Goal: Task Accomplishment & Management: Use online tool/utility

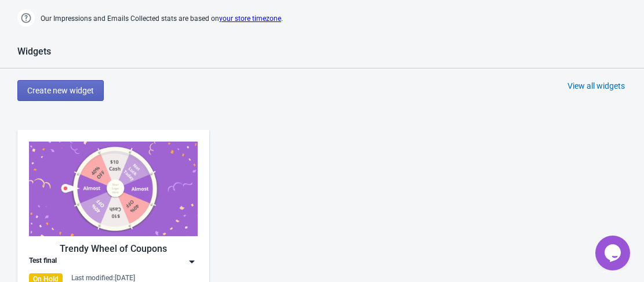
scroll to position [463, 0]
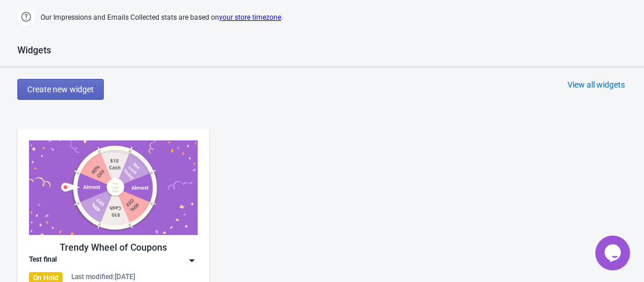
click at [151, 172] on img at bounding box center [113, 187] width 169 height 94
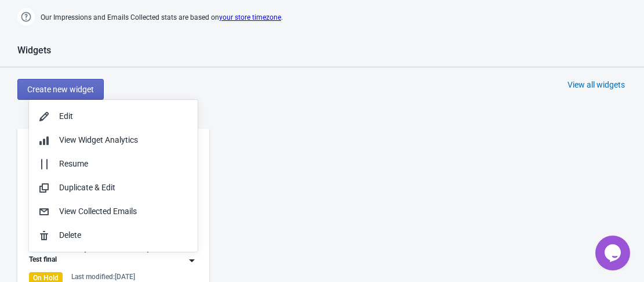
click at [364, 169] on div "Trendy Wheel of Coupons Test final On Hold Last modified: 26.8.2025" at bounding box center [322, 221] width 644 height 209
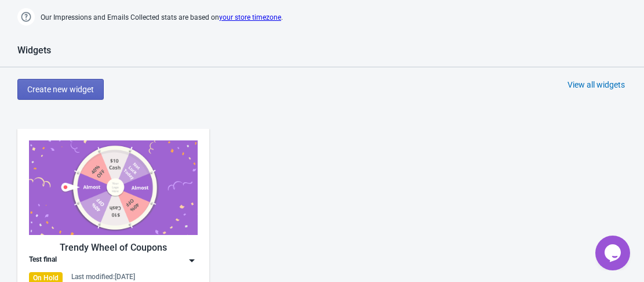
click at [110, 214] on img at bounding box center [113, 187] width 169 height 94
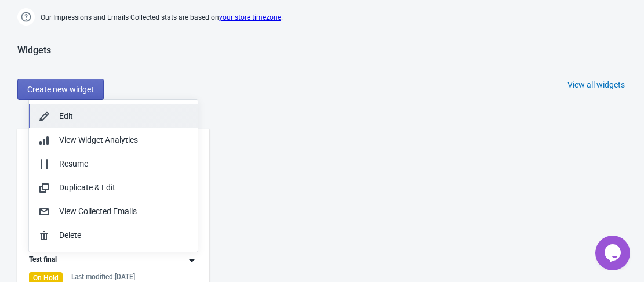
click at [97, 112] on div "Edit" at bounding box center [123, 116] width 129 height 12
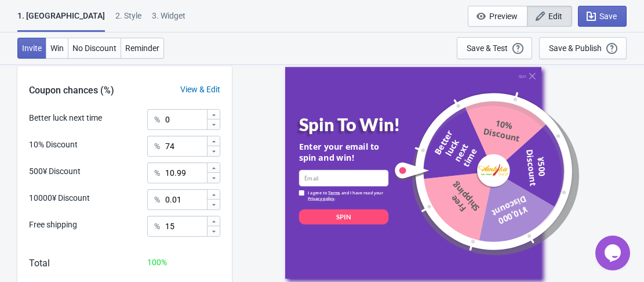
scroll to position [410, 0]
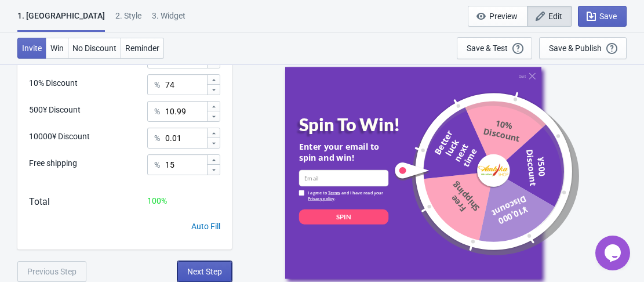
click at [216, 271] on span "Next Step" at bounding box center [204, 270] width 35 height 9
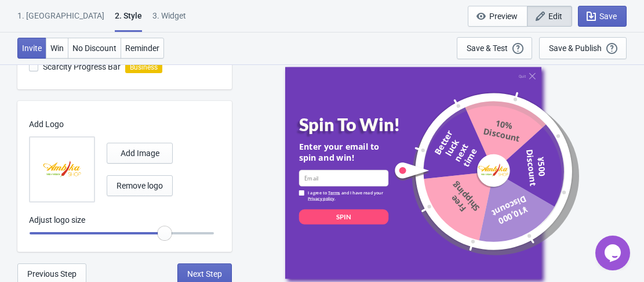
scroll to position [466, 0]
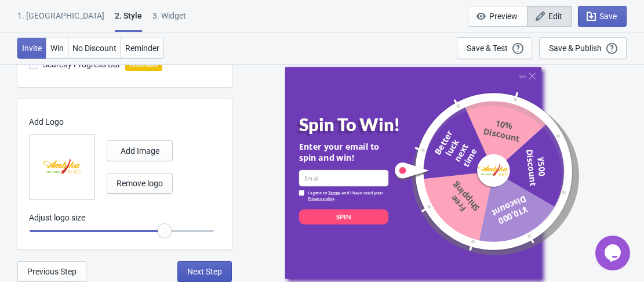
click at [210, 268] on span "Next Step" at bounding box center [204, 270] width 35 height 9
select select "period"
select select "circle"
select select "middle_left"
select select "1"
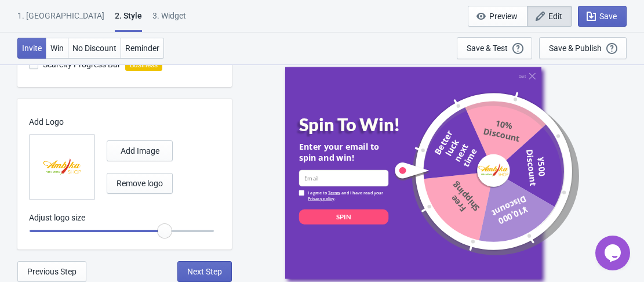
select select "left"
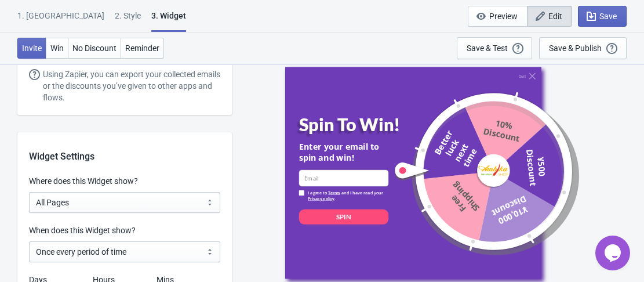
scroll to position [892, 0]
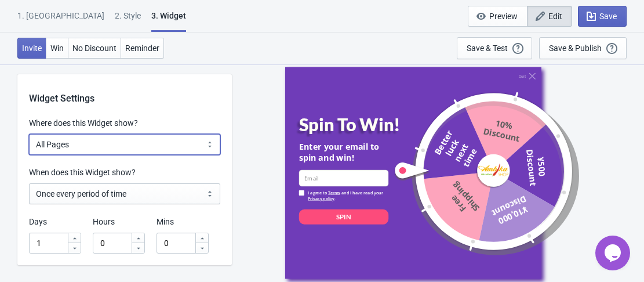
click at [139, 148] on select "All Pages All Product Pages All Blog Pages All Static Pages Specific Product(s)…" at bounding box center [124, 144] width 191 height 21
select select "specificPages"
click at [29, 134] on select "All Pages All Product Pages All Blog Pages All Static Pages Specific Product(s)…" at bounding box center [124, 144] width 191 height 21
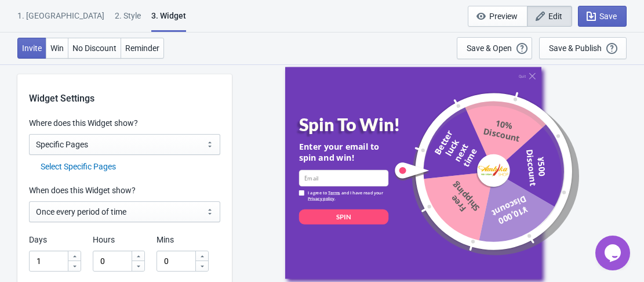
click at [110, 164] on div "Select Specific Pages" at bounding box center [131, 166] width 180 height 12
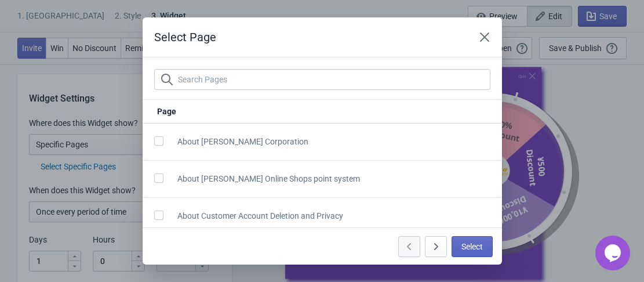
click at [225, 134] on div "About Ambika Corporation" at bounding box center [317, 136] width 345 height 27
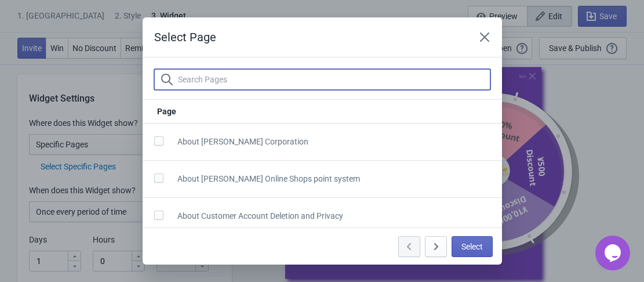
click at [230, 75] on input "text" at bounding box center [333, 79] width 313 height 21
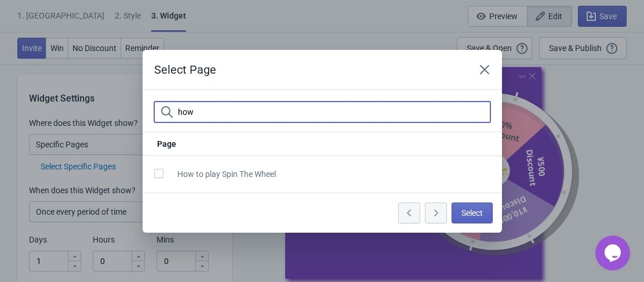
type input "how"
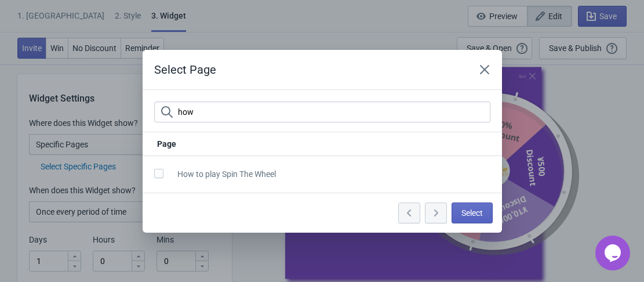
click at [246, 176] on span "How to play Spin The Wheel" at bounding box center [226, 173] width 98 height 9
click at [152, 174] on div "How to play Spin The Wheel" at bounding box center [317, 169] width 345 height 27
click at [156, 173] on span at bounding box center [158, 173] width 9 height 9
click at [155, 173] on input "checkbox" at bounding box center [154, 179] width 1 height 21
checkbox input "true"
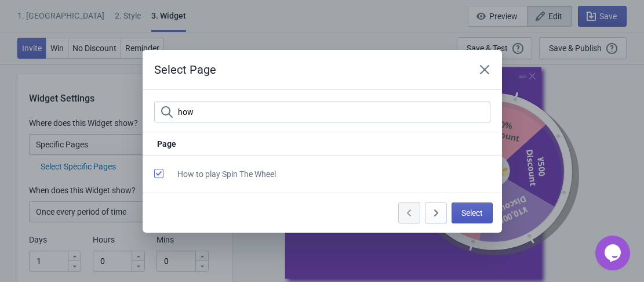
click at [478, 214] on span "Select" at bounding box center [471, 212] width 21 height 9
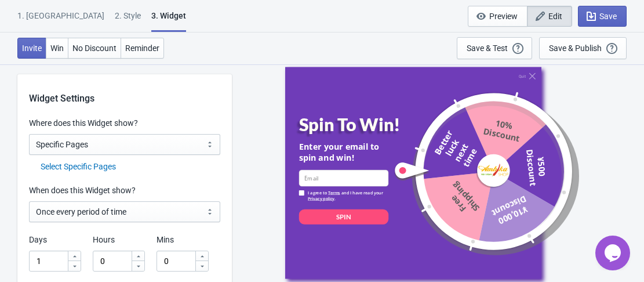
click at [104, 166] on div "Select Specific Pages" at bounding box center [131, 166] width 180 height 12
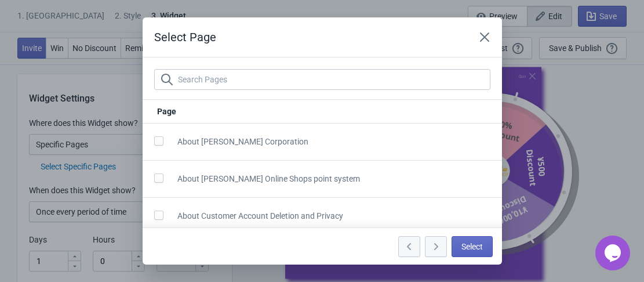
scroll to position [0, 0]
click at [480, 35] on icon "Close" at bounding box center [485, 37] width 12 height 12
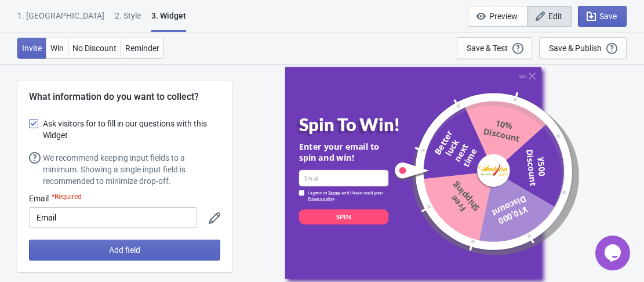
scroll to position [892, 0]
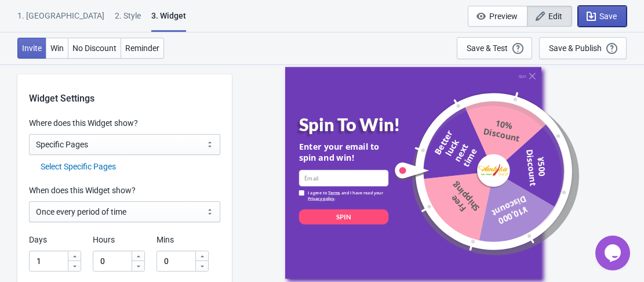
click at [590, 24] on button "Save" at bounding box center [602, 16] width 49 height 21
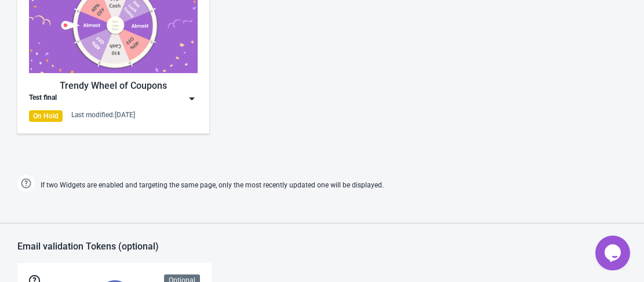
scroll to position [483, 0]
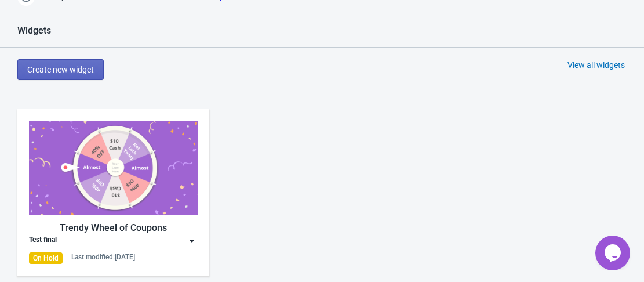
click at [167, 178] on img at bounding box center [113, 167] width 169 height 94
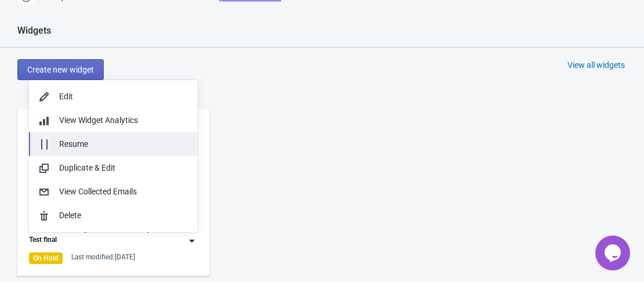
click at [104, 140] on div "Resume" at bounding box center [123, 144] width 129 height 12
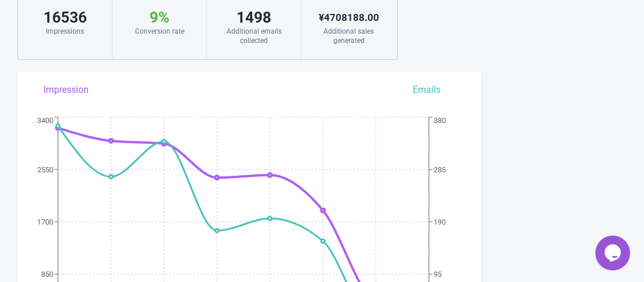
scroll to position [0, 0]
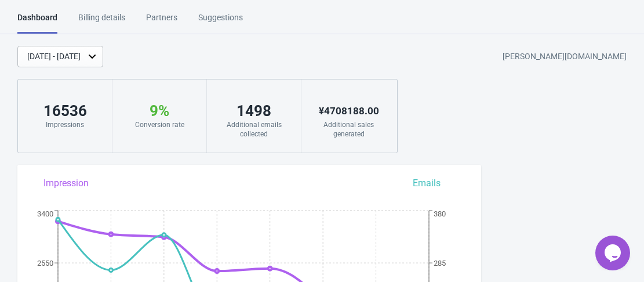
click at [236, 19] on div "Suggestions" at bounding box center [220, 22] width 45 height 20
click at [110, 16] on div "Billing details" at bounding box center [101, 22] width 47 height 20
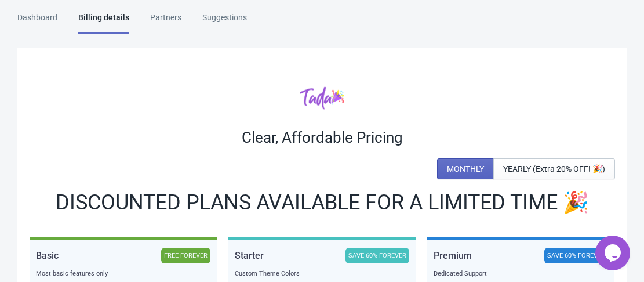
click at [32, 23] on div "Dashboard" at bounding box center [37, 22] width 40 height 20
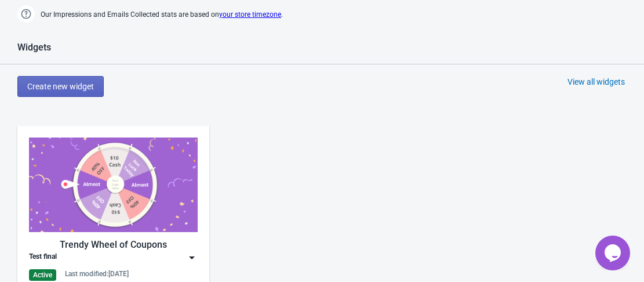
scroll to position [579, 0]
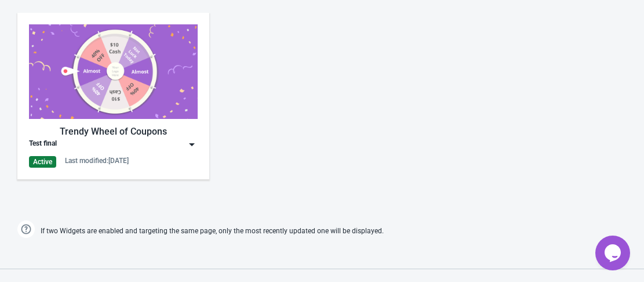
click at [101, 86] on img at bounding box center [113, 71] width 169 height 94
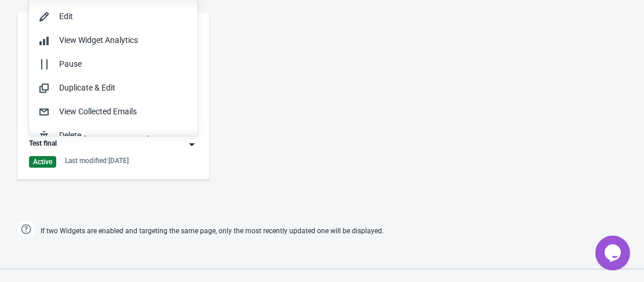
scroll to position [1, 0]
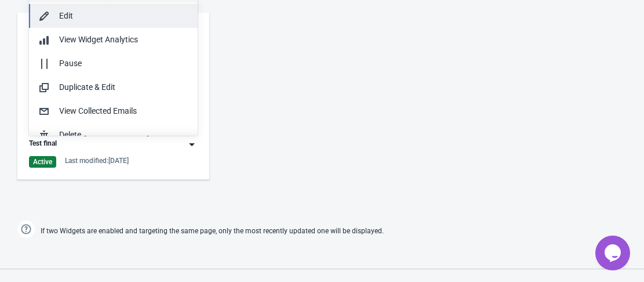
click at [70, 19] on div "Edit" at bounding box center [123, 16] width 129 height 12
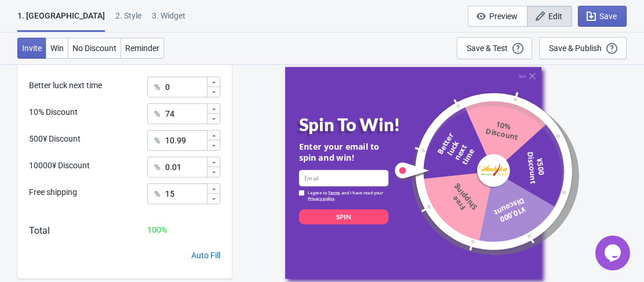
scroll to position [410, 0]
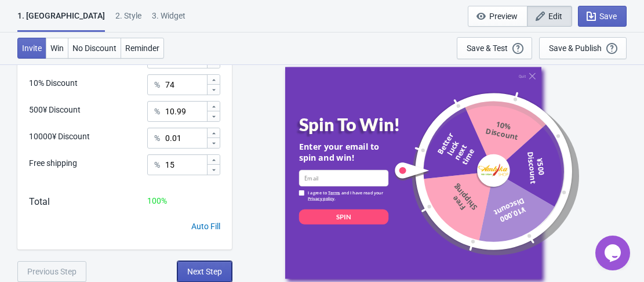
click at [192, 268] on span "Next Step" at bounding box center [204, 270] width 35 height 9
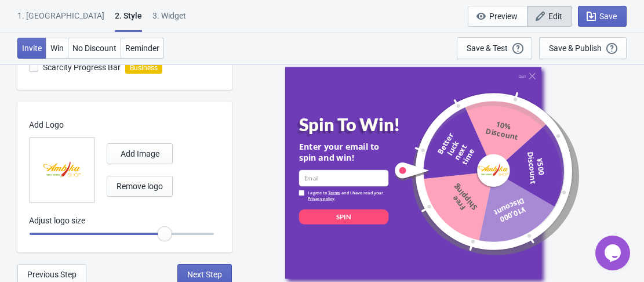
scroll to position [466, 0]
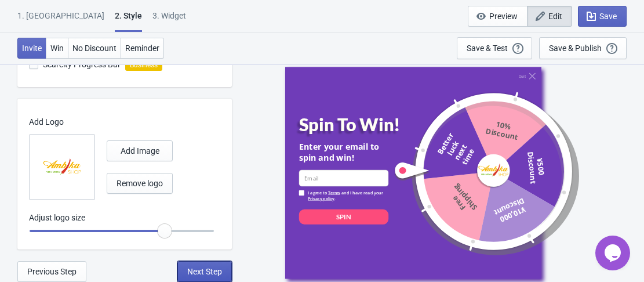
click at [211, 271] on span "Next Step" at bounding box center [204, 270] width 35 height 9
select select "specificPages"
select select "period"
select select "circle"
select select "middle_left"
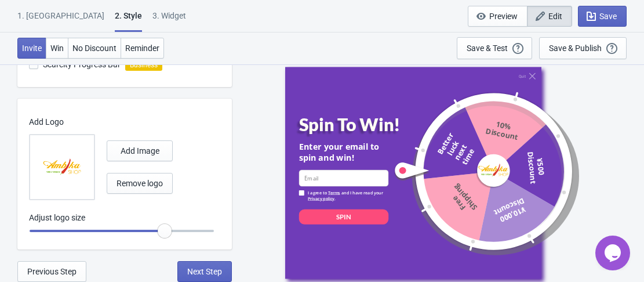
select select "1"
select select "left"
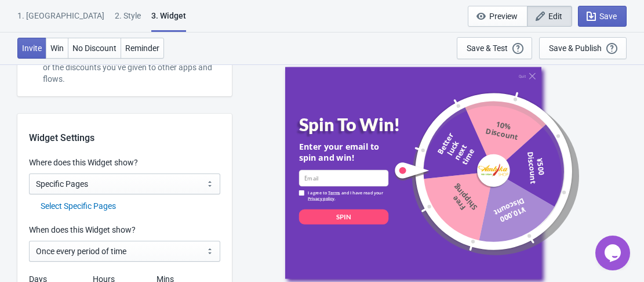
scroll to position [852, 0]
click at [100, 205] on div "Select Specific Pages" at bounding box center [131, 206] width 180 height 12
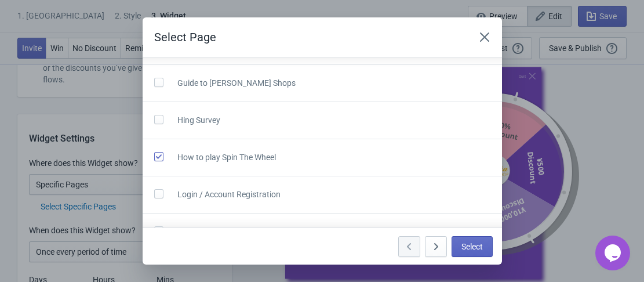
scroll to position [1750, 0]
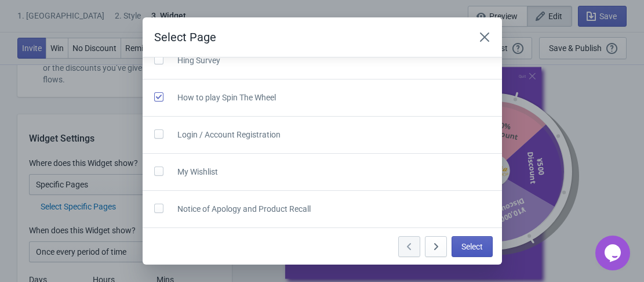
click at [472, 246] on span "Select" at bounding box center [471, 246] width 21 height 9
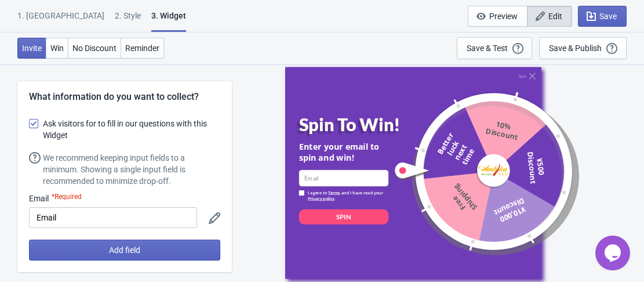
scroll to position [852, 0]
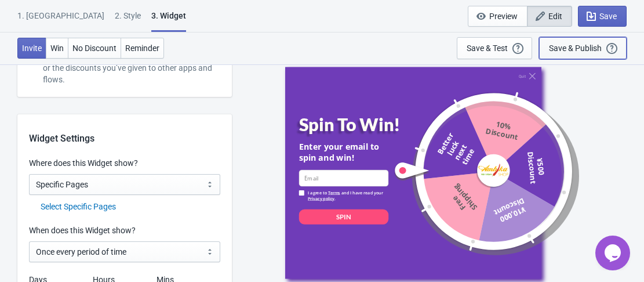
click at [584, 55] on button "Save & Publish This option will save your Widget so that it will be visible to …" at bounding box center [582, 48] width 87 height 22
click at [585, 53] on div "Save & Publish This option will save your Widget so that it will be visible to …" at bounding box center [583, 48] width 68 height 13
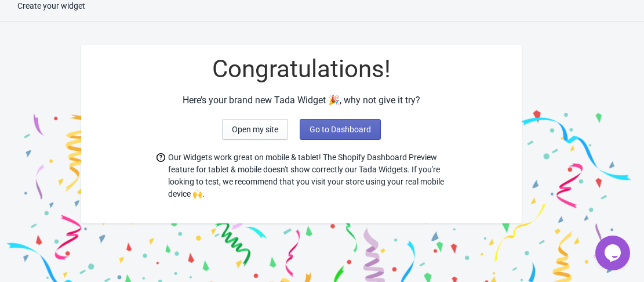
scroll to position [56, 0]
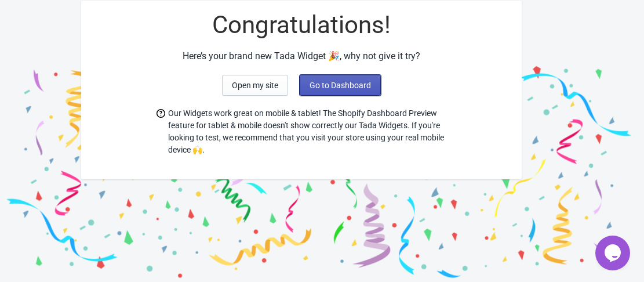
click at [359, 92] on button "Go to Dashboard" at bounding box center [340, 85] width 81 height 21
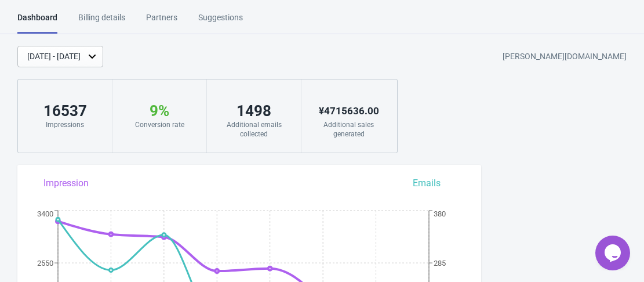
click at [403, 9] on html "Dashboard Billing details Partners Suggestions Dashboard Billing details Partne…" at bounding box center [322, 141] width 644 height 282
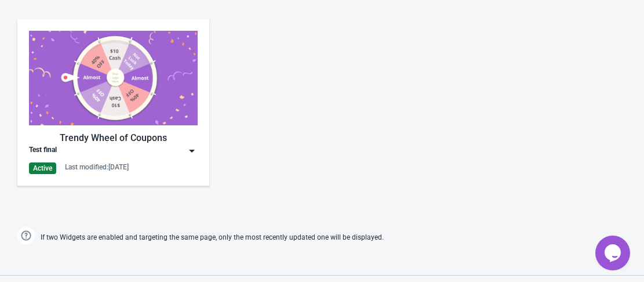
scroll to position [579, 0]
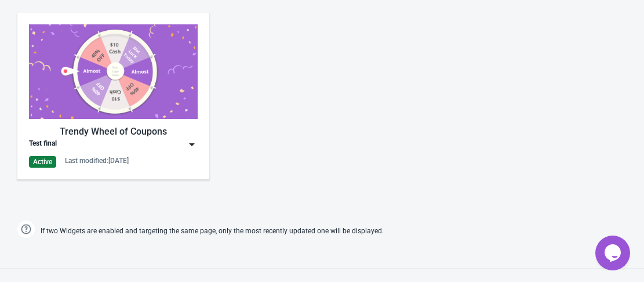
click at [144, 98] on img at bounding box center [113, 71] width 169 height 94
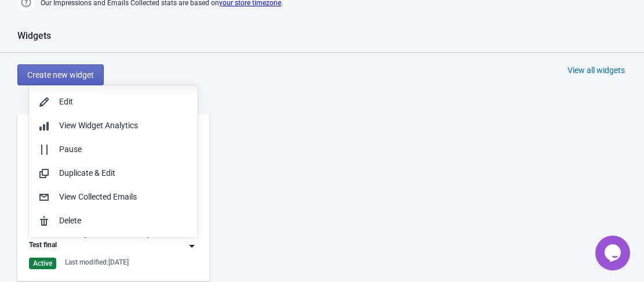
scroll to position [463, 0]
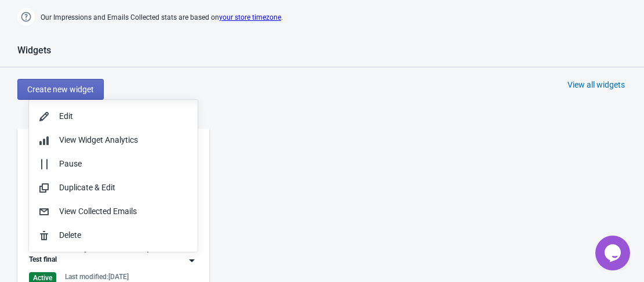
click at [260, 113] on div "Widgets Create new widget View all widgets Trendy Wheel of Coupons Test final A…" at bounding box center [322, 201] width 644 height 312
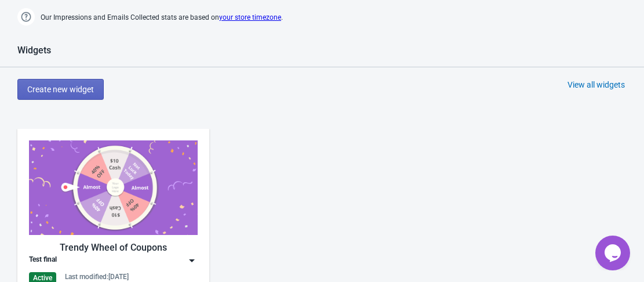
click at [167, 199] on img at bounding box center [113, 187] width 169 height 94
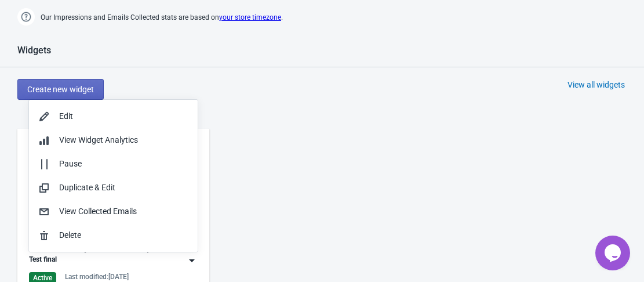
click at [412, 109] on div "Widgets Create new widget View all widgets Trendy Wheel of Coupons Test final A…" at bounding box center [322, 201] width 644 height 312
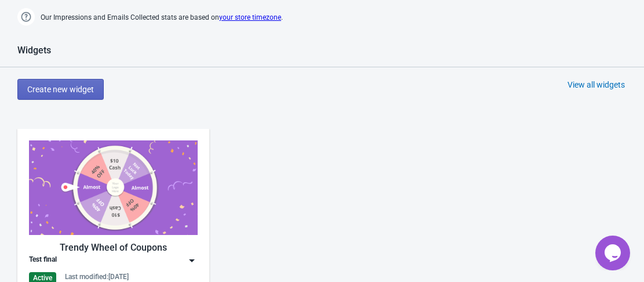
click at [126, 177] on img at bounding box center [113, 187] width 169 height 94
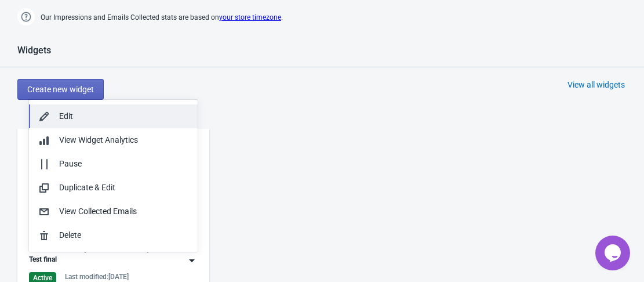
click at [85, 123] on button "Edit" at bounding box center [113, 116] width 169 height 24
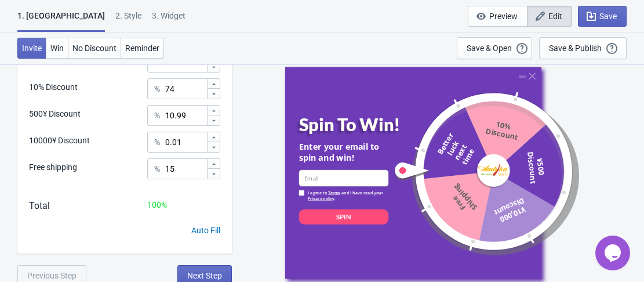
scroll to position [410, 0]
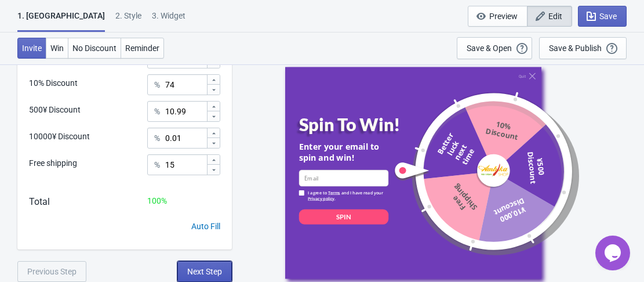
click at [203, 271] on span "Next Step" at bounding box center [204, 270] width 35 height 9
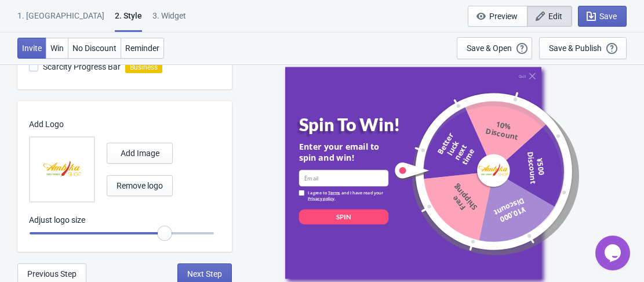
scroll to position [466, 0]
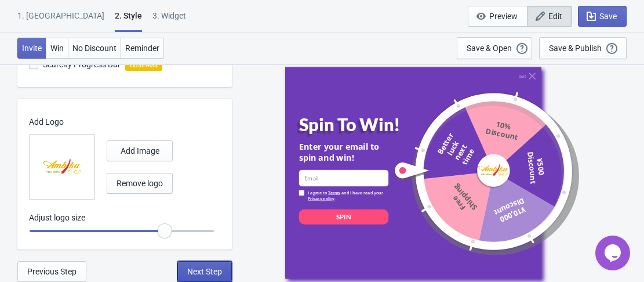
click at [217, 267] on span "Next Step" at bounding box center [204, 270] width 35 height 9
select select "specificPages"
select select "period"
select select "circle"
select select "middle_left"
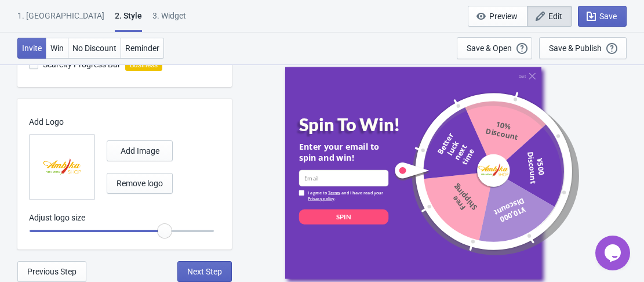
select select "1"
select select "left"
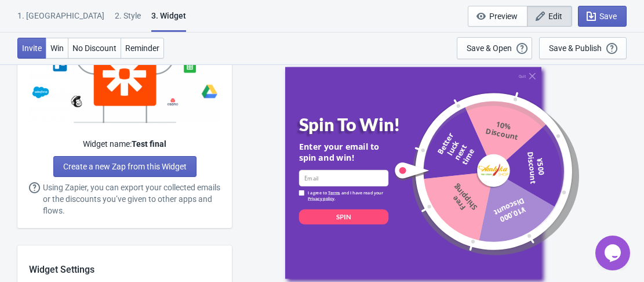
scroll to position [869, 0]
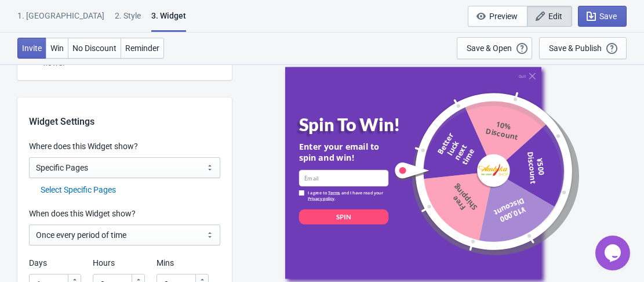
click at [101, 189] on div "Select Specific Pages" at bounding box center [131, 190] width 180 height 12
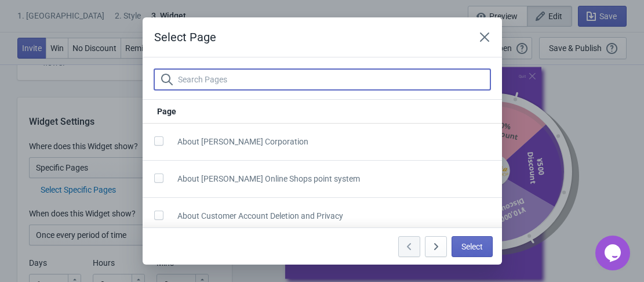
click at [238, 77] on input "text" at bounding box center [333, 79] width 313 height 21
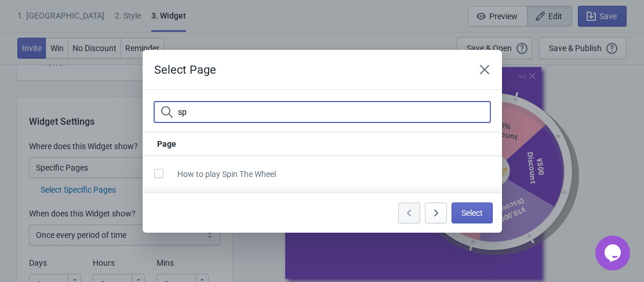
type input "sp"
click at [160, 174] on span at bounding box center [158, 173] width 9 height 9
click at [155, 174] on input "checkbox" at bounding box center [154, 179] width 1 height 21
checkbox input "true"
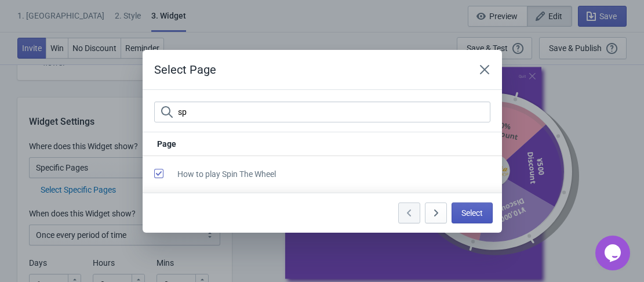
click at [479, 216] on span "Select" at bounding box center [471, 212] width 21 height 9
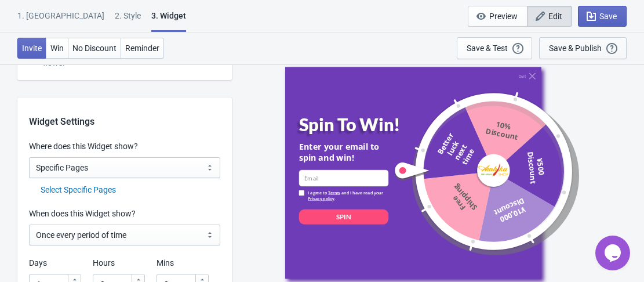
click at [571, 50] on div "Save & Publish" at bounding box center [575, 47] width 53 height 9
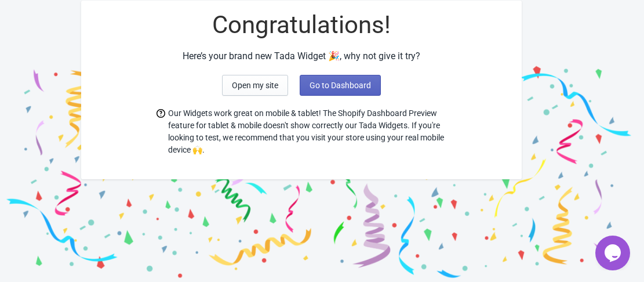
scroll to position [56, 0]
click at [257, 84] on span "Open my site" at bounding box center [255, 85] width 46 height 9
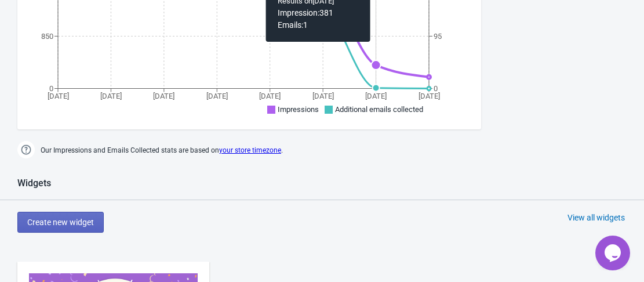
scroll to position [463, 0]
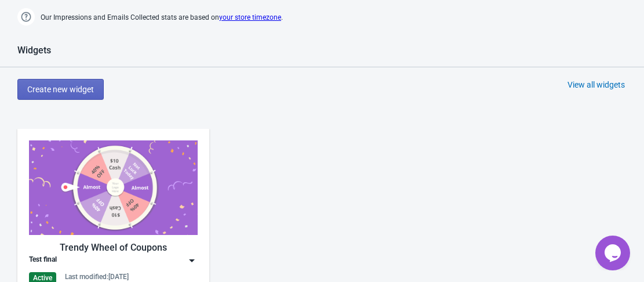
click at [168, 199] on img at bounding box center [113, 187] width 169 height 94
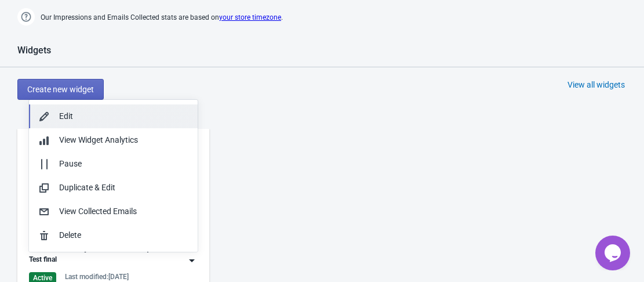
click at [79, 120] on div "Edit" at bounding box center [123, 116] width 129 height 12
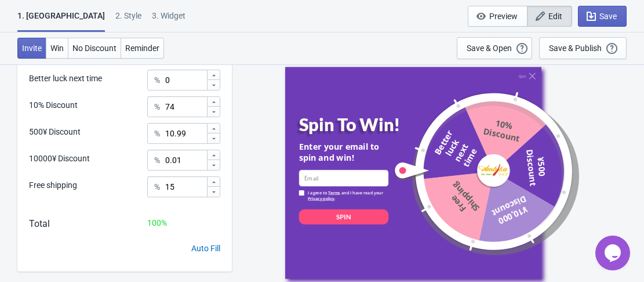
scroll to position [410, 0]
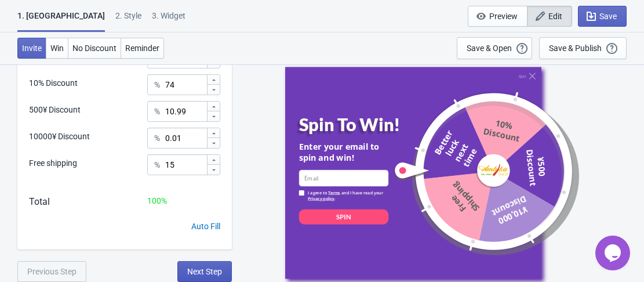
click at [216, 271] on span "Next Step" at bounding box center [204, 270] width 35 height 9
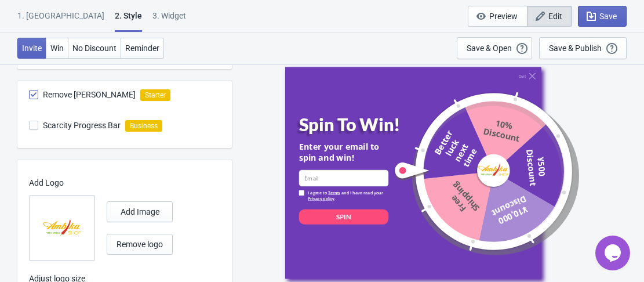
scroll to position [466, 0]
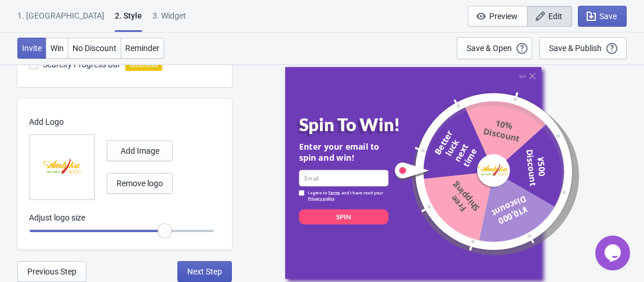
click at [212, 270] on span "Next Step" at bounding box center [204, 270] width 35 height 9
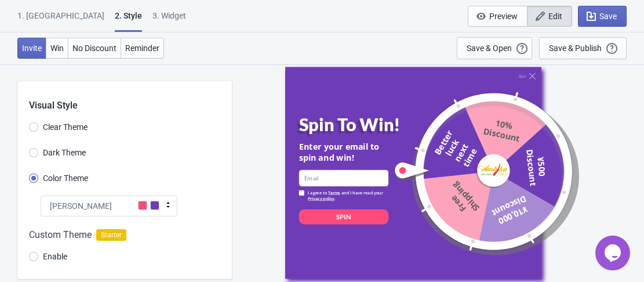
select select "specificPages"
select select "period"
select select "circle"
select select "middle_left"
select select "1"
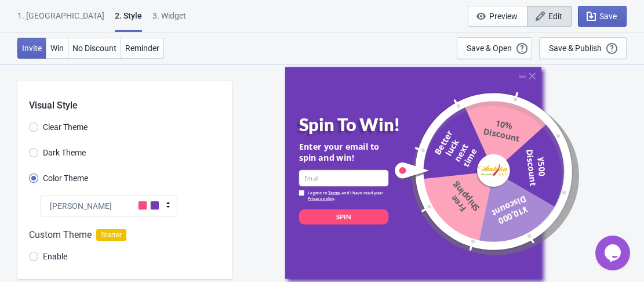
select select "left"
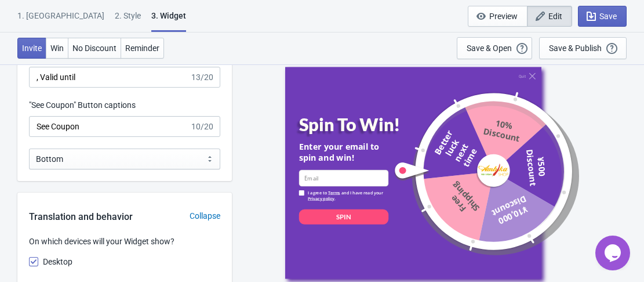
scroll to position [1680, 0]
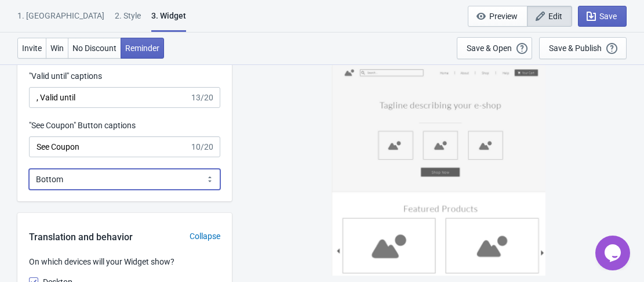
click at [183, 185] on select "Bottom Top" at bounding box center [124, 179] width 191 height 21
click at [29, 169] on select "Bottom Top" at bounding box center [124, 179] width 191 height 21
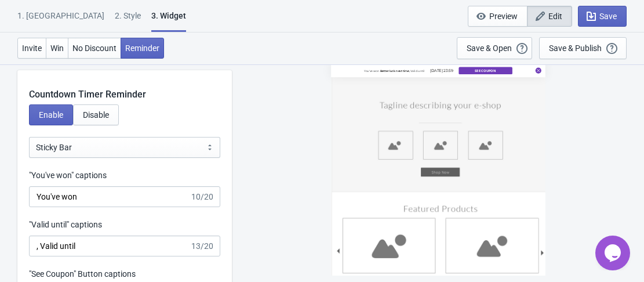
scroll to position [1506, 0]
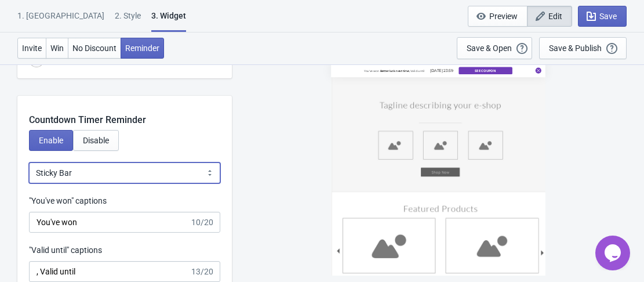
click at [192, 163] on select "Bubble Sticky Bar" at bounding box center [124, 172] width 191 height 21
click at [188, 173] on select "Bubble Sticky Bar" at bounding box center [124, 172] width 191 height 21
click at [189, 172] on select "Bubble Sticky Bar" at bounding box center [124, 172] width 191 height 21
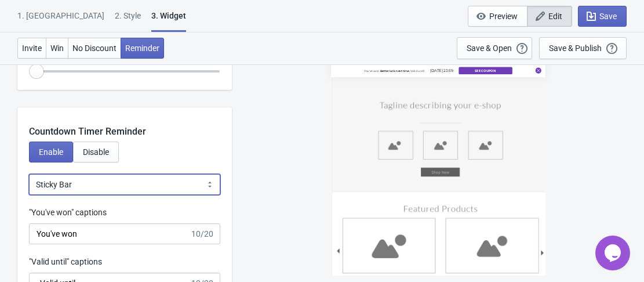
scroll to position [1622, 0]
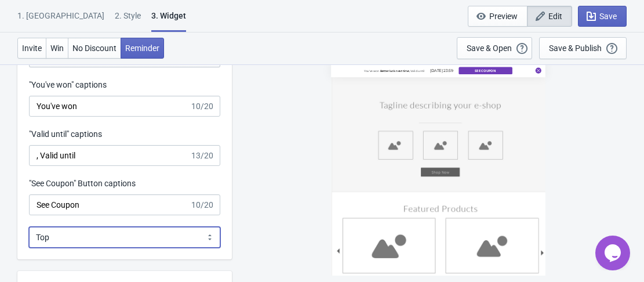
click at [171, 243] on select "Bottom Top" at bounding box center [124, 237] width 191 height 21
select select "0"
click at [29, 227] on select "Bottom Top" at bounding box center [124, 237] width 191 height 21
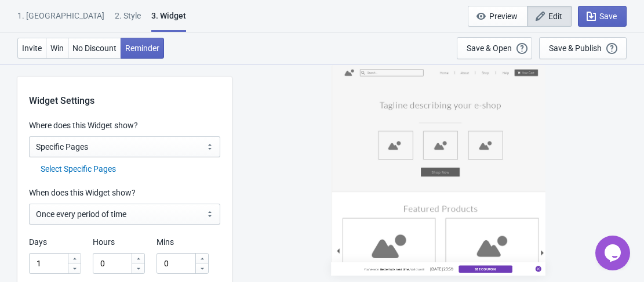
scroll to position [869, 0]
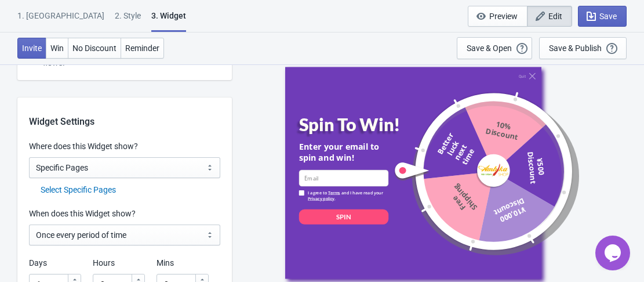
click at [101, 193] on div "Select Specific Pages" at bounding box center [131, 190] width 180 height 12
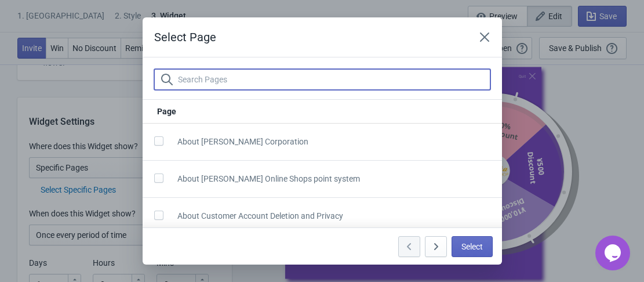
click at [264, 83] on input "text" at bounding box center [333, 79] width 313 height 21
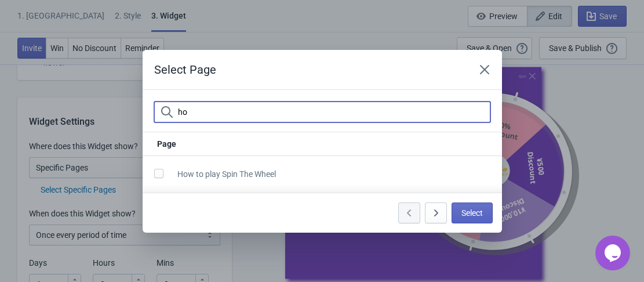
type input "h"
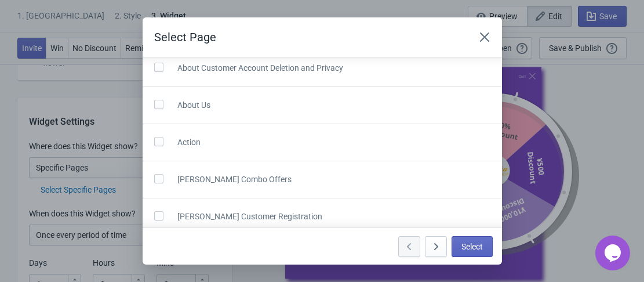
scroll to position [116, 0]
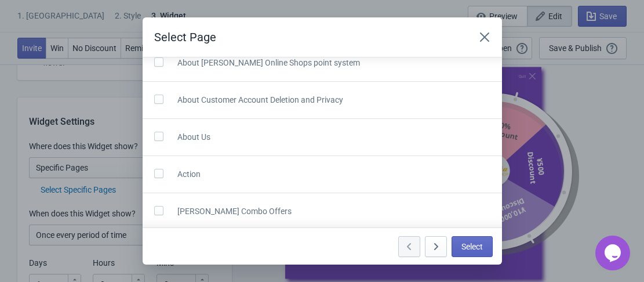
click at [162, 138] on span at bounding box center [158, 136] width 9 height 9
click at [155, 138] on input "checkbox" at bounding box center [154, 142] width 1 height 21
checkbox input "true"
click at [476, 243] on span "Select" at bounding box center [471, 246] width 21 height 9
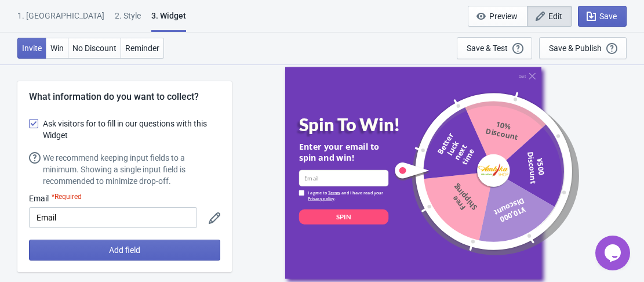
scroll to position [869, 0]
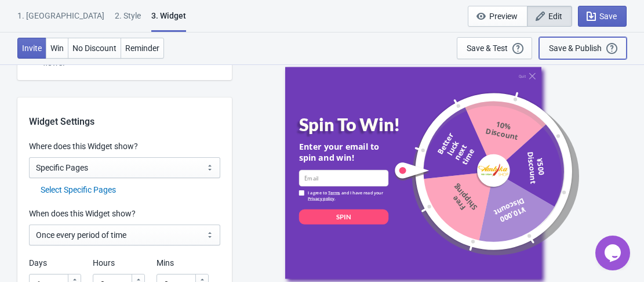
click at [566, 43] on div "Save & Publish" at bounding box center [575, 47] width 53 height 9
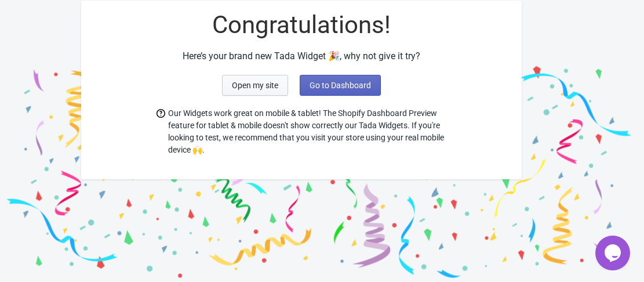
click at [272, 83] on span "Open my site" at bounding box center [255, 85] width 46 height 9
click at [328, 76] on button "Go to Dashboard" at bounding box center [340, 85] width 81 height 21
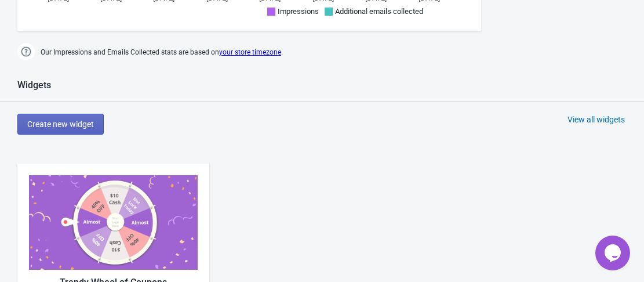
scroll to position [519, 0]
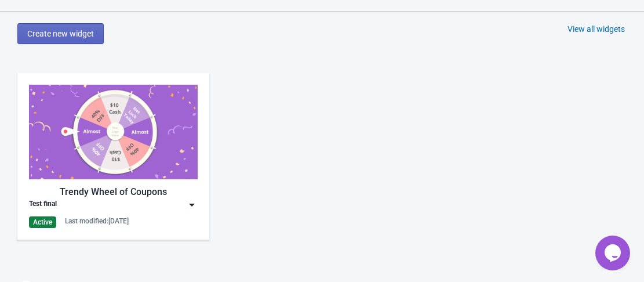
click at [93, 181] on div "Trendy Wheel of Coupons Test final Active Last modified: 5.9.2025" at bounding box center [113, 156] width 169 height 143
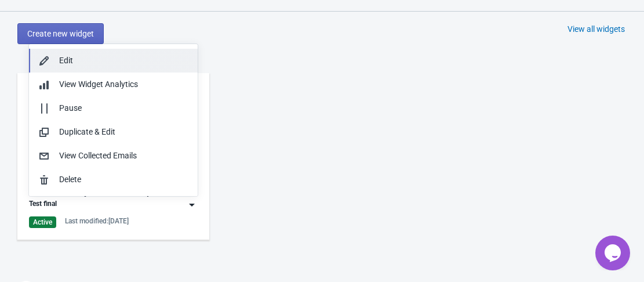
click at [93, 61] on div "Edit" at bounding box center [123, 60] width 129 height 12
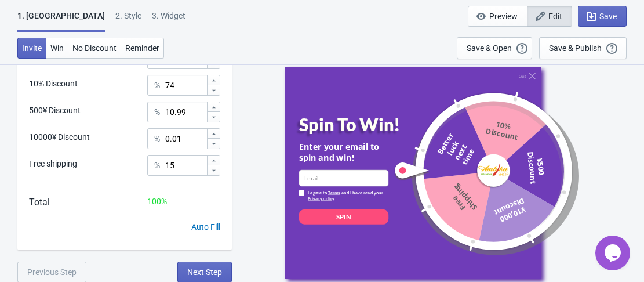
scroll to position [410, 0]
click at [209, 269] on span "Next Step" at bounding box center [204, 270] width 35 height 9
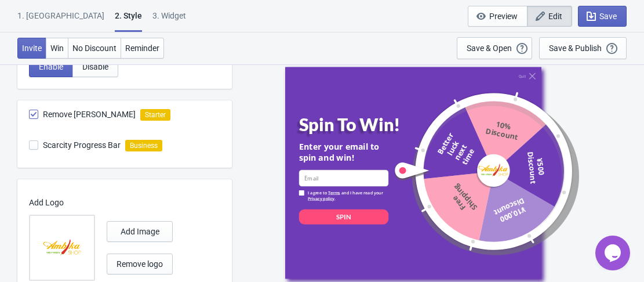
scroll to position [466, 0]
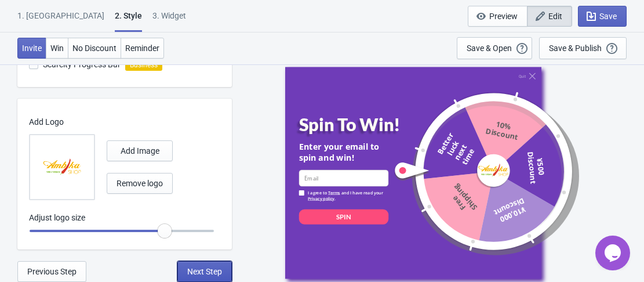
click at [202, 274] on span "Next Step" at bounding box center [204, 270] width 35 height 9
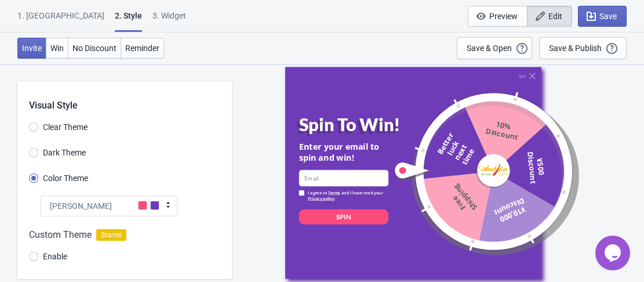
select select "specificPages"
select select "period"
select select "circle"
select select "middle_left"
select select "1"
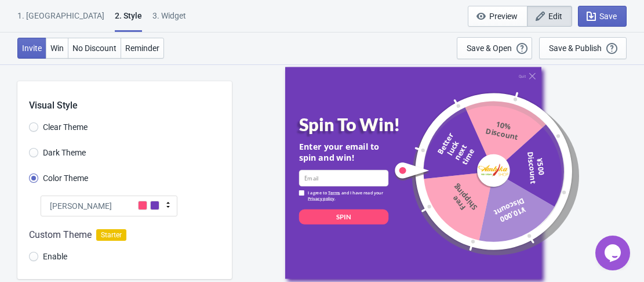
select select "left"
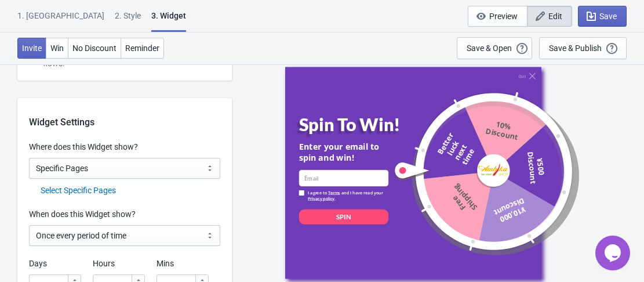
scroll to position [869, 0]
click at [92, 191] on div "Select Specific Pages" at bounding box center [131, 190] width 180 height 12
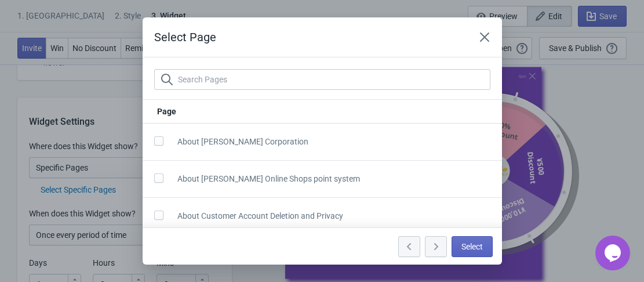
scroll to position [0, 0]
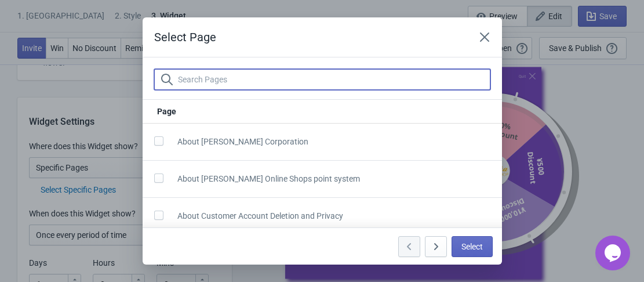
click at [260, 83] on input "text" at bounding box center [333, 79] width 313 height 21
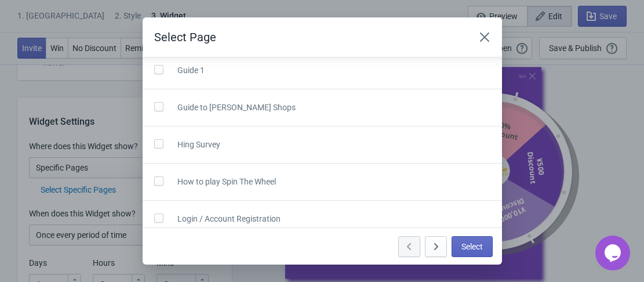
scroll to position [1750, 0]
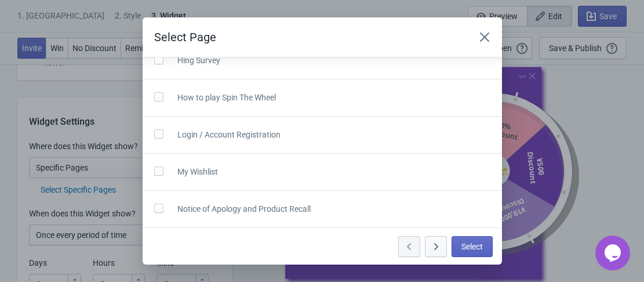
click at [426, 247] on button "button" at bounding box center [436, 246] width 22 height 21
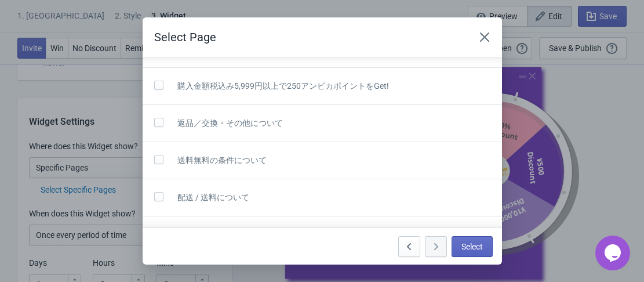
scroll to position [897, 0]
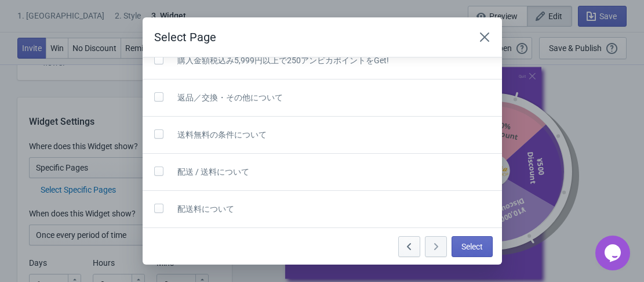
click at [408, 245] on icon "button" at bounding box center [409, 246] width 12 height 12
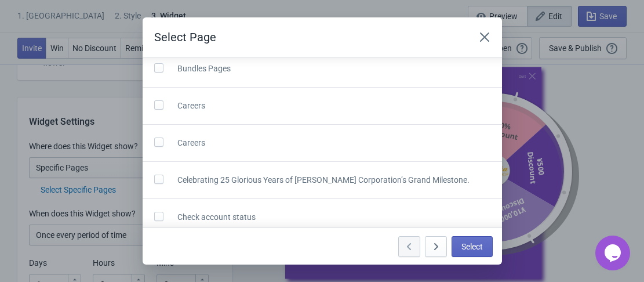
scroll to position [665, 0]
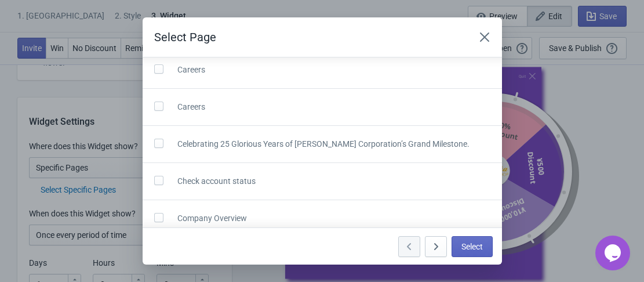
click at [159, 67] on span at bounding box center [158, 68] width 9 height 9
click at [155, 67] on input "checkbox" at bounding box center [154, 74] width 1 height 21
click at [155, 72] on span at bounding box center [158, 68] width 9 height 9
click at [155, 72] on input "checkbox" at bounding box center [154, 74] width 1 height 21
checkbox input "false"
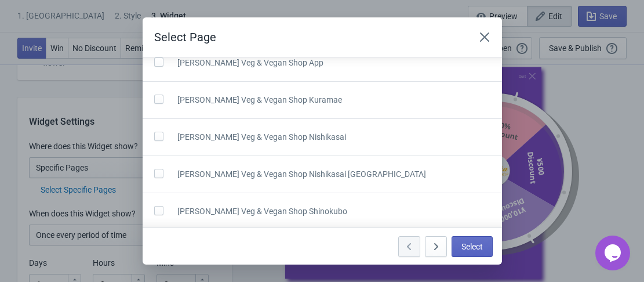
scroll to position [317, 0]
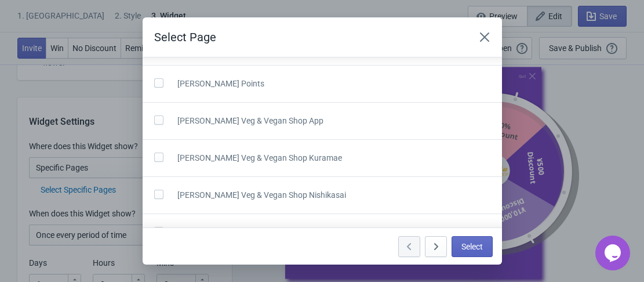
click at [162, 166] on div at bounding box center [161, 158] width 14 height 18
click at [162, 163] on label at bounding box center [161, 156] width 14 height 15
click at [155, 163] on input "checkbox" at bounding box center [154, 162] width 1 height 21
checkbox input "true"
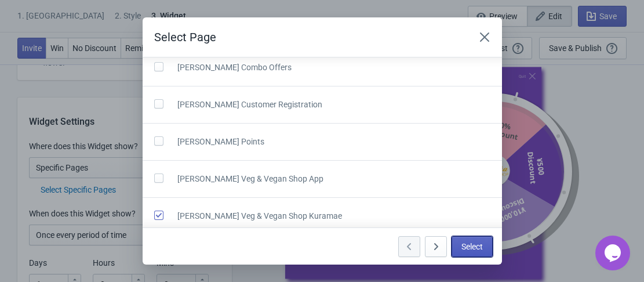
click at [476, 244] on span "Select" at bounding box center [471, 246] width 21 height 9
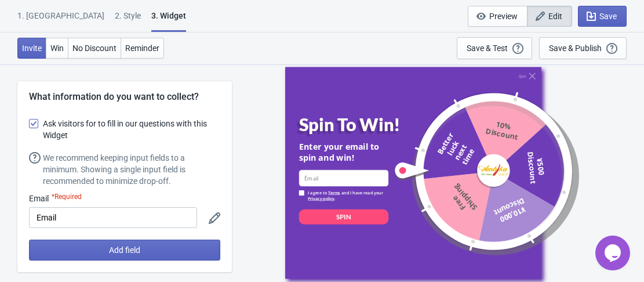
scroll to position [869, 0]
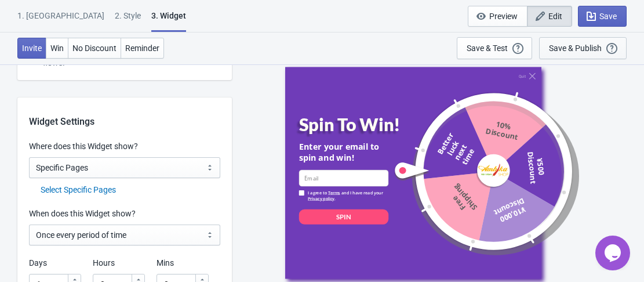
click at [548, 47] on button "Save & Publish This option will save your Widget so that it will be visible to …" at bounding box center [582, 48] width 87 height 22
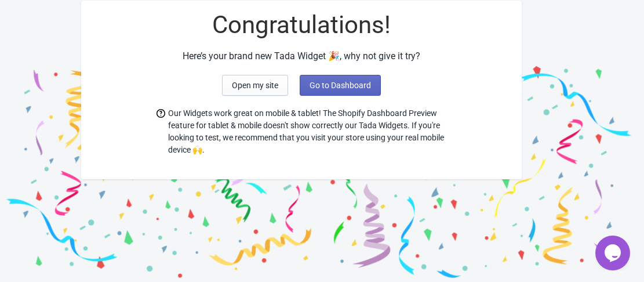
scroll to position [56, 0]
click at [258, 89] on button "Open my site" at bounding box center [255, 85] width 66 height 21
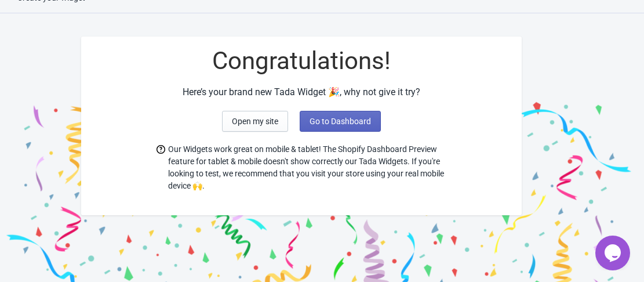
scroll to position [0, 0]
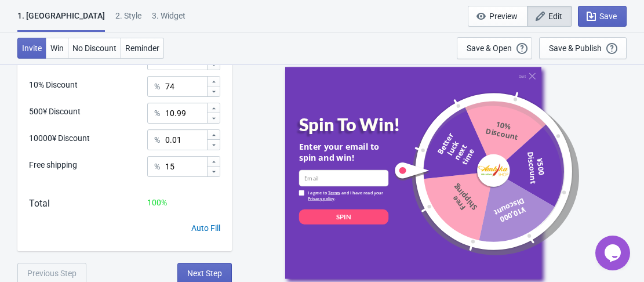
scroll to position [410, 0]
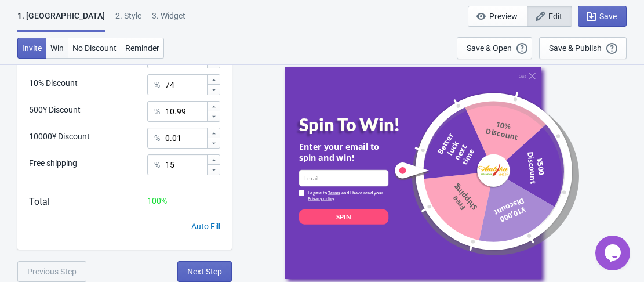
click at [60, 49] on span "Win" at bounding box center [56, 47] width 13 height 9
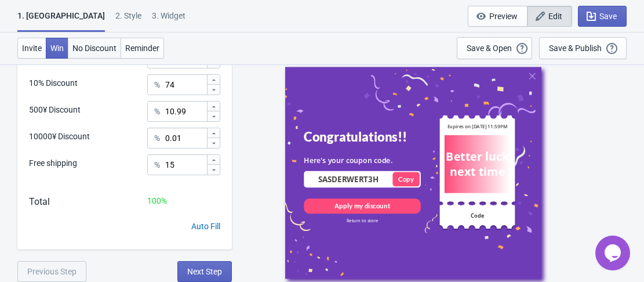
click at [101, 47] on span "No Discount" at bounding box center [94, 47] width 44 height 9
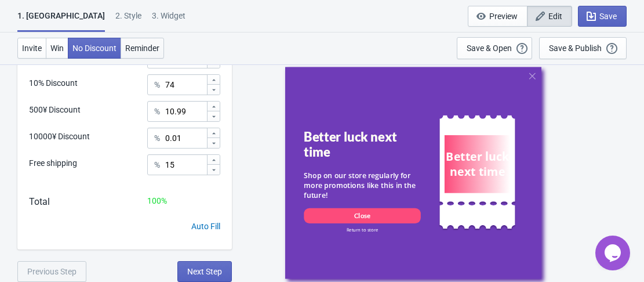
click at [139, 47] on span "Reminder" at bounding box center [142, 47] width 34 height 9
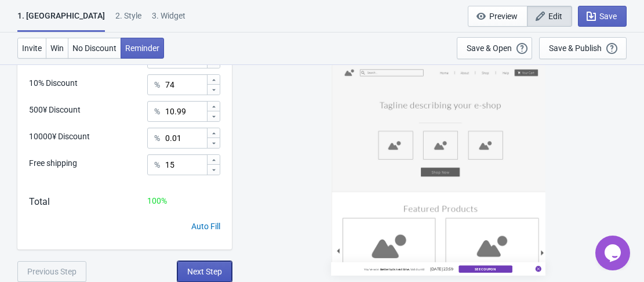
click at [200, 265] on button "Next Step" at bounding box center [204, 271] width 54 height 21
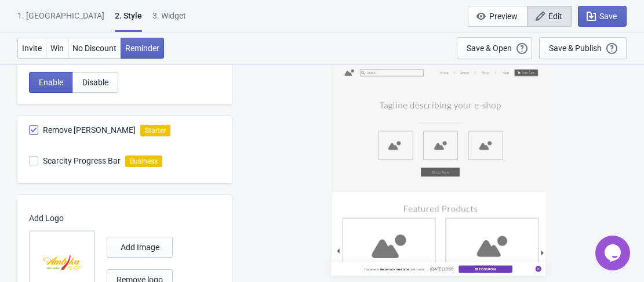
scroll to position [466, 0]
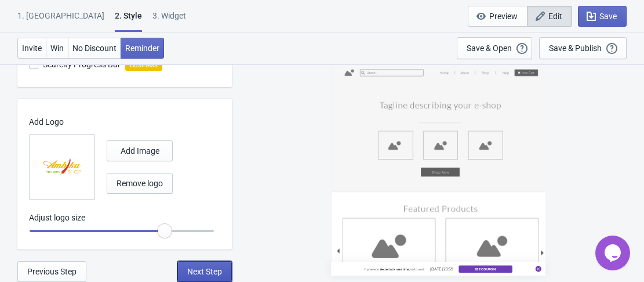
click at [210, 274] on span "Next Step" at bounding box center [204, 270] width 35 height 9
select select "specificPages"
select select "period"
select select "circle"
select select "middle_left"
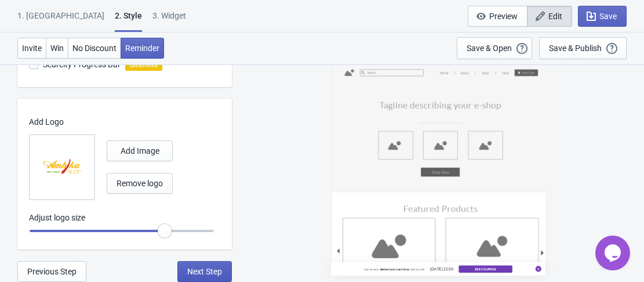
select select "1"
select select "left"
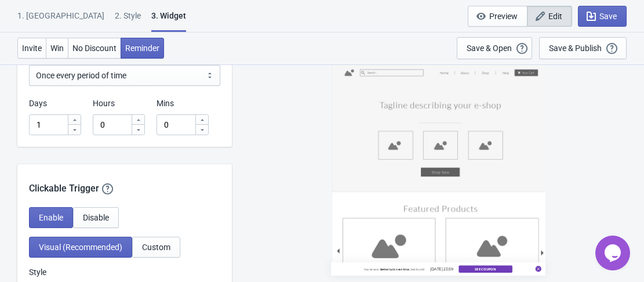
scroll to position [927, 0]
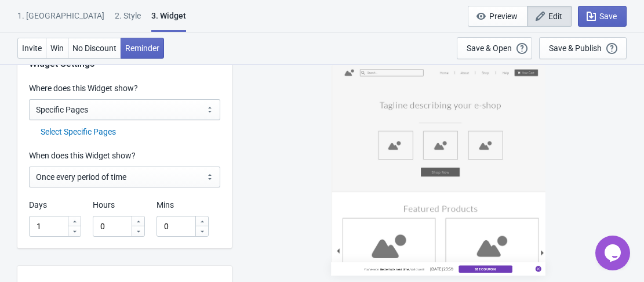
click at [79, 134] on div "Select Specific Pages" at bounding box center [131, 132] width 180 height 12
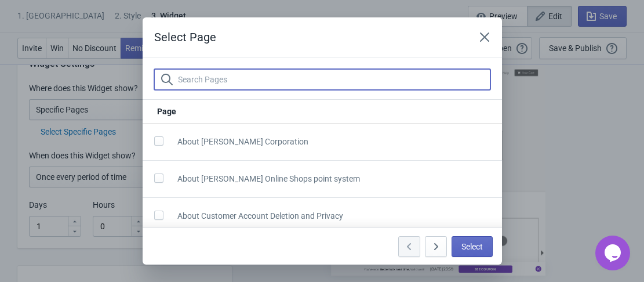
click at [259, 78] on input "text" at bounding box center [333, 79] width 313 height 21
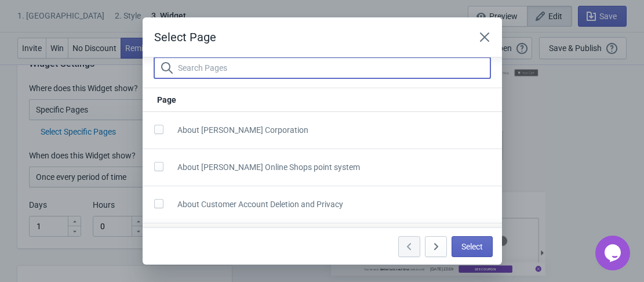
scroll to position [0, 0]
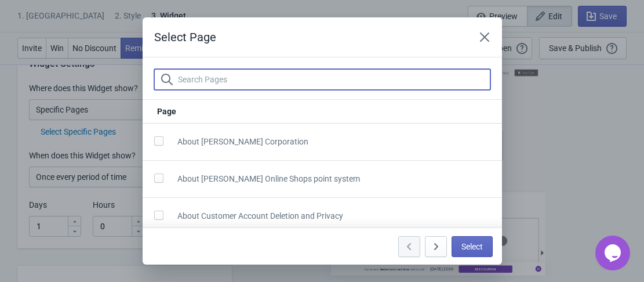
click at [274, 83] on input "text" at bounding box center [333, 79] width 313 height 21
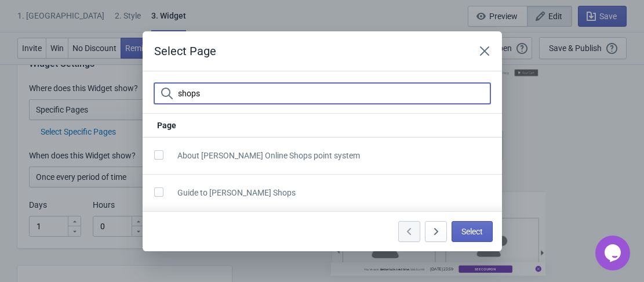
type input "shops"
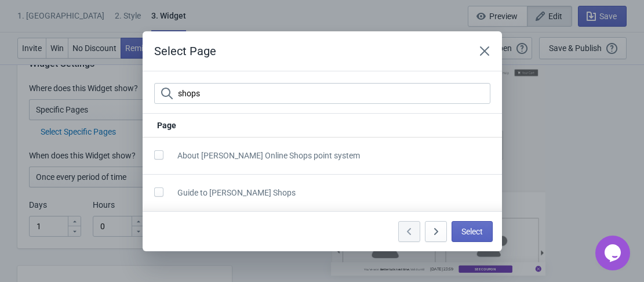
click at [163, 189] on span at bounding box center [158, 191] width 9 height 9
click at [155, 189] on input "checkbox" at bounding box center [154, 197] width 1 height 21
checkbox input "true"
click at [477, 229] on span "Select" at bounding box center [471, 231] width 21 height 9
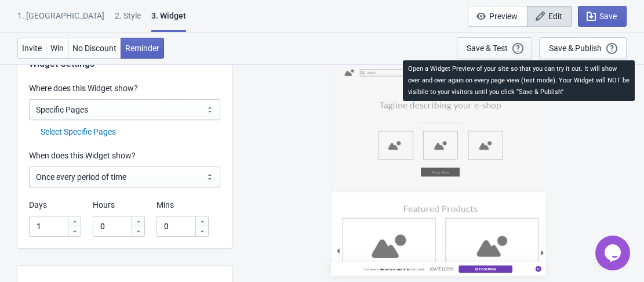
click at [505, 43] on div "Save & Test" at bounding box center [486, 47] width 41 height 9
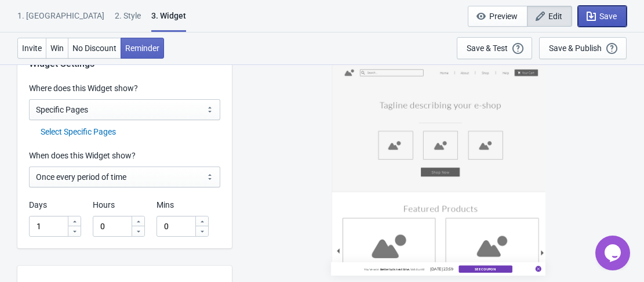
click at [605, 17] on span "Save" at bounding box center [607, 16] width 17 height 9
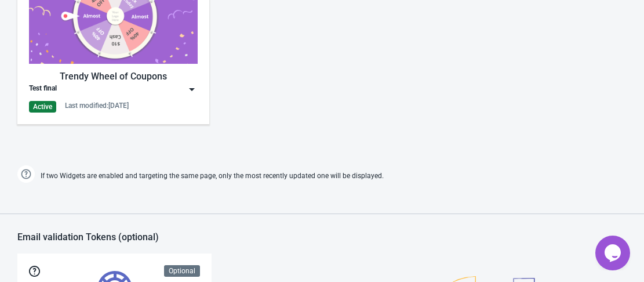
scroll to position [527, 0]
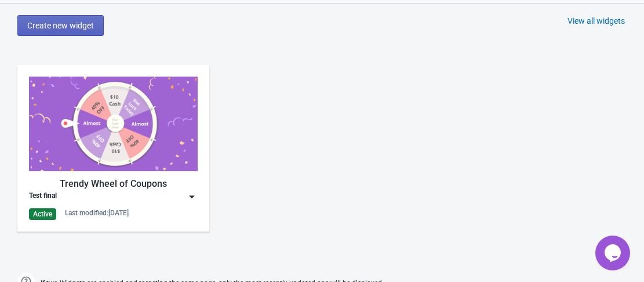
click at [124, 122] on img at bounding box center [113, 123] width 169 height 94
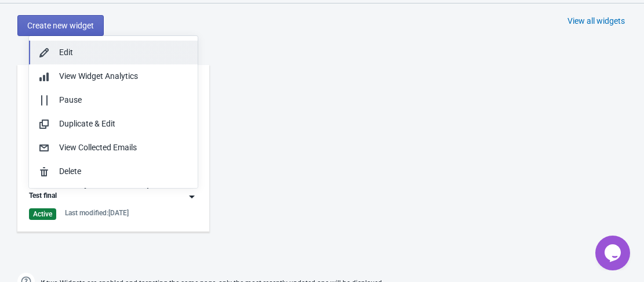
click at [98, 53] on div "Edit" at bounding box center [123, 52] width 129 height 12
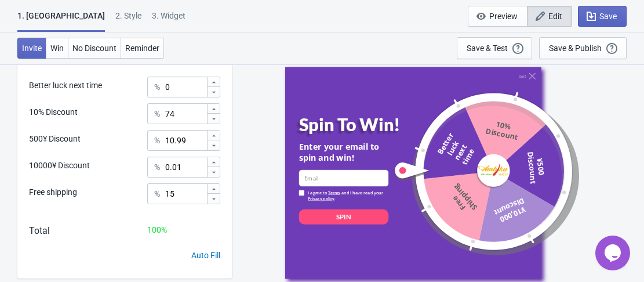
scroll to position [410, 0]
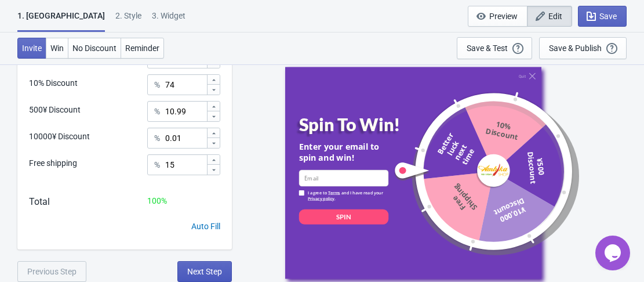
click at [228, 266] on button "Next Step" at bounding box center [204, 271] width 54 height 21
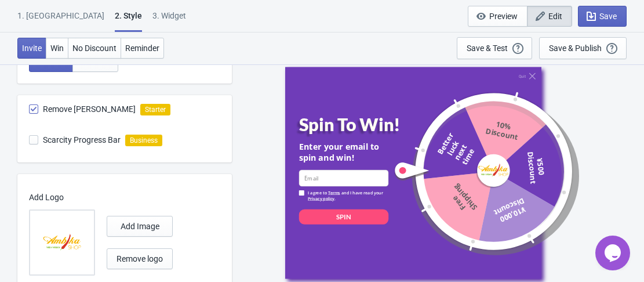
scroll to position [466, 0]
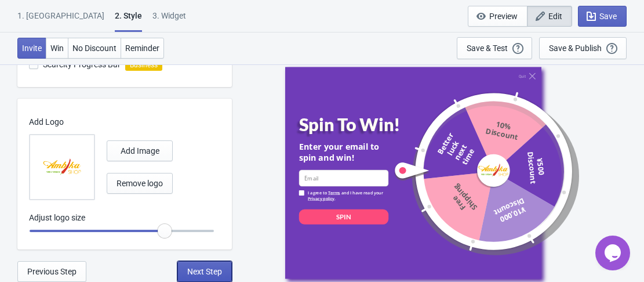
click at [193, 265] on button "Next Step" at bounding box center [204, 271] width 54 height 21
select select "specificPages"
select select "period"
select select "circle"
select select "middle_left"
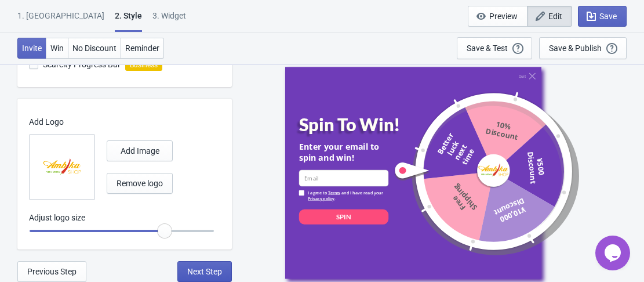
select select "1"
select select "left"
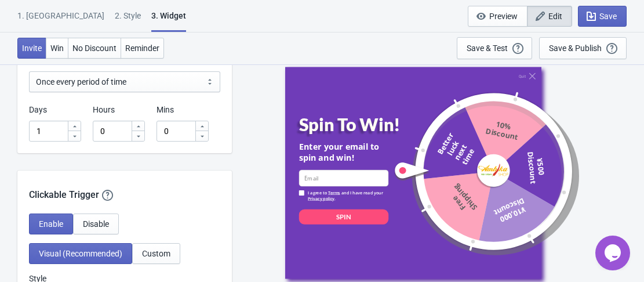
scroll to position [927, 0]
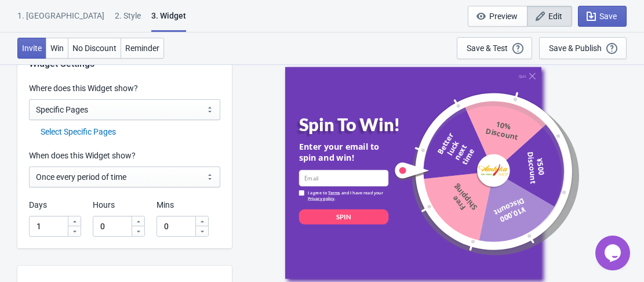
click at [90, 130] on div "Select Specific Pages" at bounding box center [131, 132] width 180 height 12
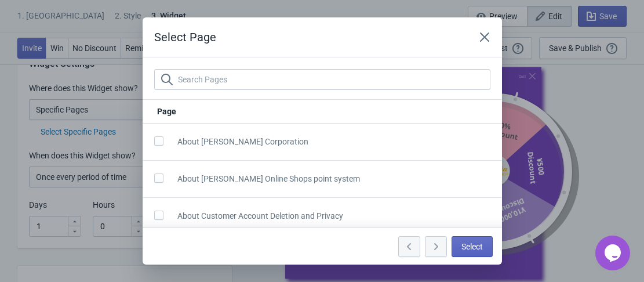
scroll to position [0, 0]
click at [92, 120] on div "Select Page Page About Ambika Corporation About Ambika Online Shops point syste…" at bounding box center [322, 140] width 644 height 247
click at [93, 116] on div "Select Page Page About Ambika Corporation About Ambika Online Shops point syste…" at bounding box center [322, 140] width 644 height 247
click at [479, 36] on icon "Close" at bounding box center [485, 37] width 12 height 12
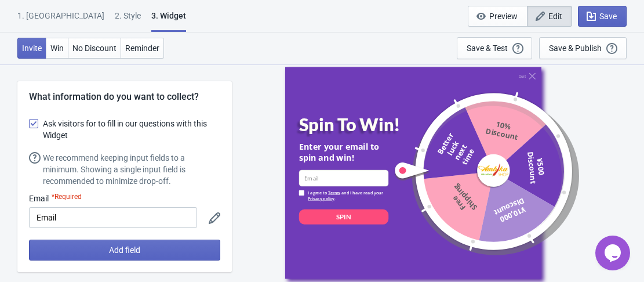
scroll to position [927, 0]
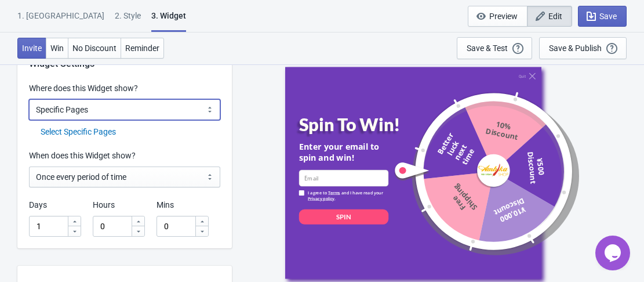
click at [108, 115] on select "All Pages All Product Pages All Blog Pages All Static Pages Specific Product(s)…" at bounding box center [124, 109] width 191 height 21
select select "specificURL"
click at [29, 99] on select "All Pages All Product Pages All Blog Pages All Static Pages Specific Product(s)…" at bounding box center [124, 109] width 191 height 21
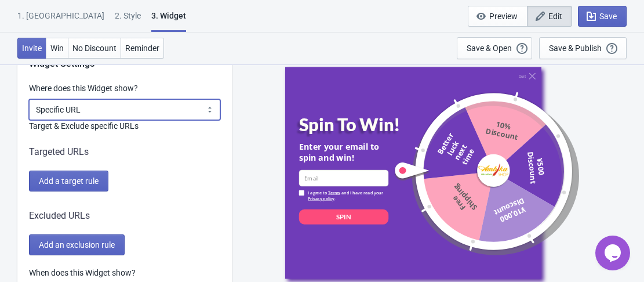
click at [108, 108] on select "All Pages All Product Pages All Blog Pages All Static Pages Specific Product(s)…" at bounding box center [124, 109] width 191 height 21
click at [29, 99] on select "All Pages All Product Pages All Blog Pages All Static Pages Specific Product(s)…" at bounding box center [124, 109] width 191 height 21
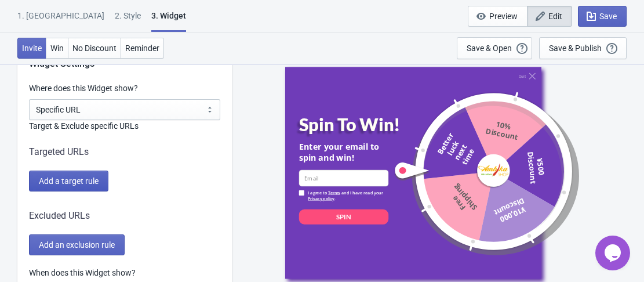
click at [71, 182] on span "Add a target rule" at bounding box center [69, 180] width 60 height 9
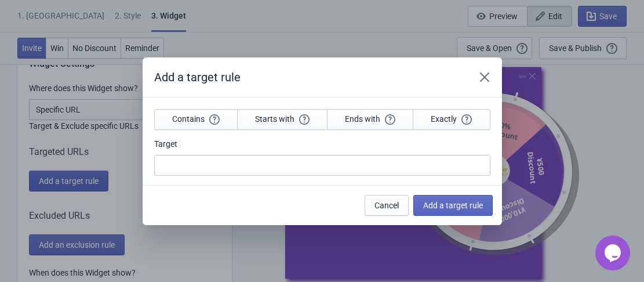
scroll to position [0, 0]
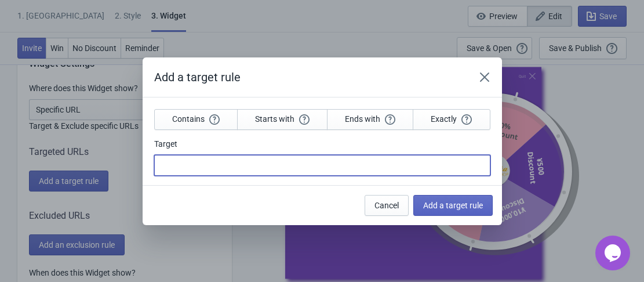
click at [211, 163] on input "Target" at bounding box center [322, 165] width 336 height 21
paste input "https://shop.ambikajapan.com/pages/careers"
type input "https://shop.ambikajapan.com/pages/careers"
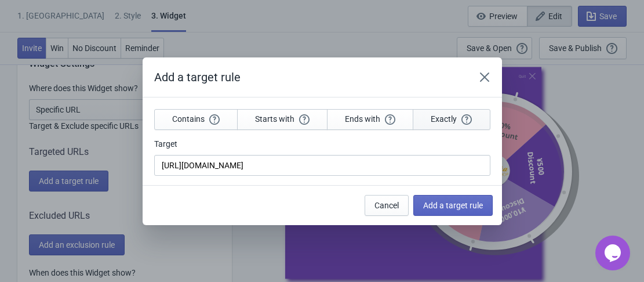
click at [445, 110] on button "Exactly" at bounding box center [450, 119] width 77 height 21
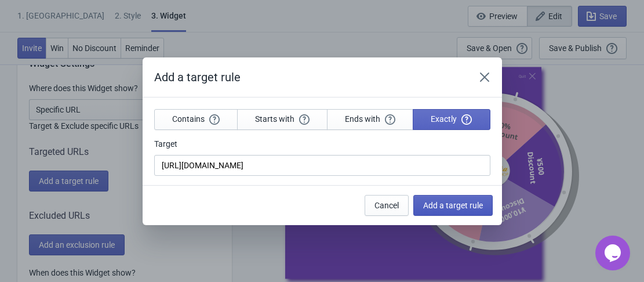
click at [441, 211] on button "Add a target rule" at bounding box center [452, 205] width 79 height 21
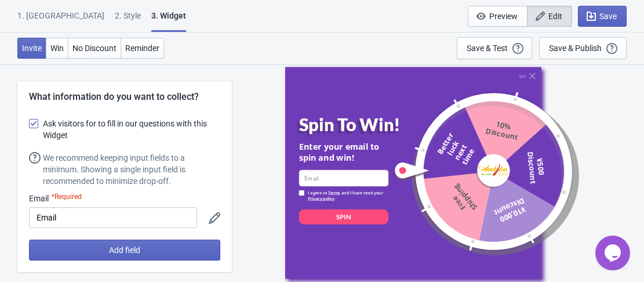
scroll to position [927, 0]
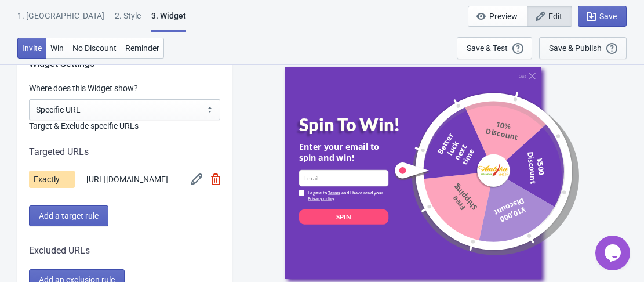
click at [567, 53] on div "Save & Publish This option will save your Widget so that it will be visible to …" at bounding box center [583, 48] width 68 height 13
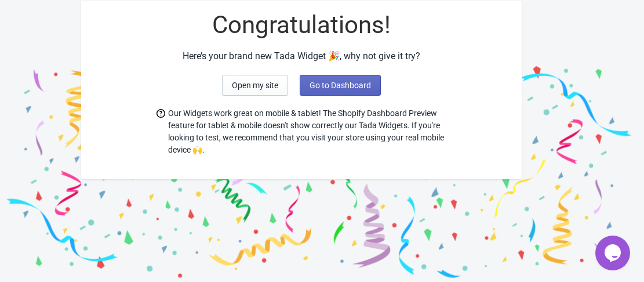
scroll to position [56, 0]
click at [266, 83] on span "Open my site" at bounding box center [255, 85] width 46 height 9
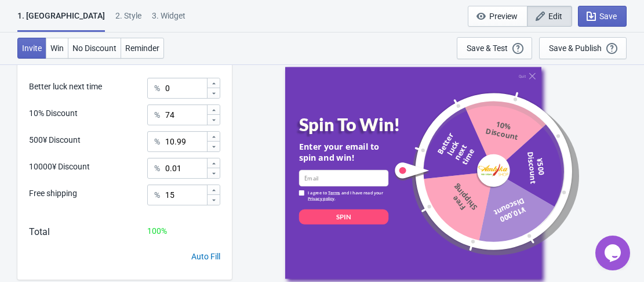
scroll to position [410, 0]
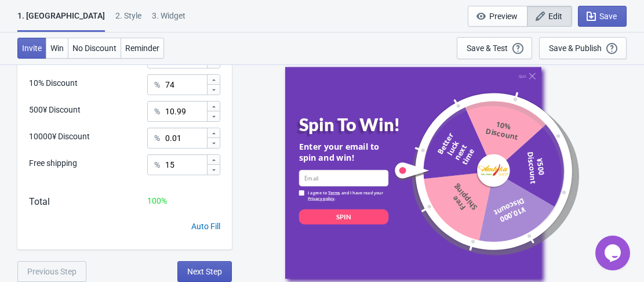
click at [221, 280] on button "Next Step" at bounding box center [204, 271] width 54 height 21
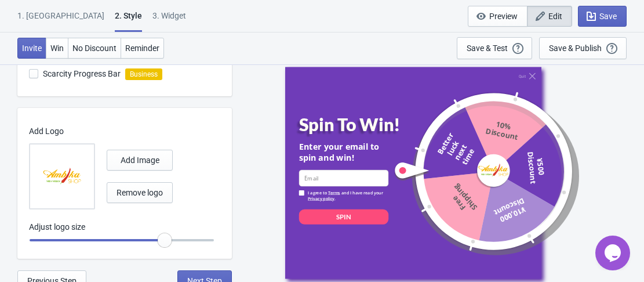
scroll to position [466, 0]
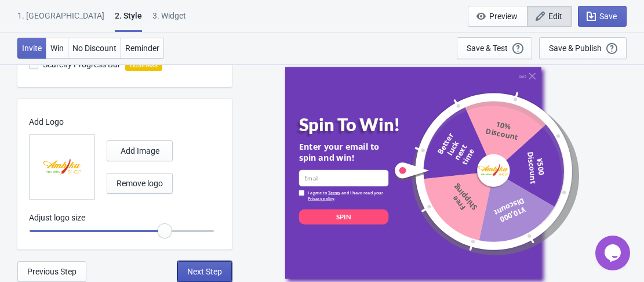
click at [191, 273] on span "Next Step" at bounding box center [204, 270] width 35 height 9
select select "specificURL"
select select "period"
select select "circle"
select select "middle_left"
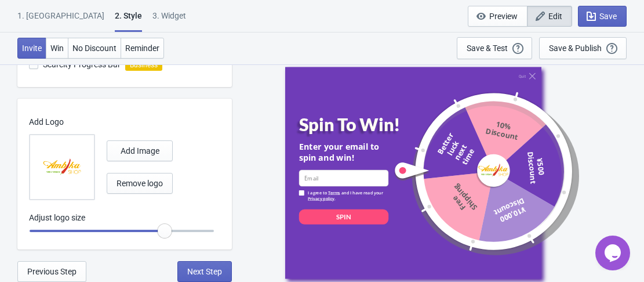
select select "1"
select select "left"
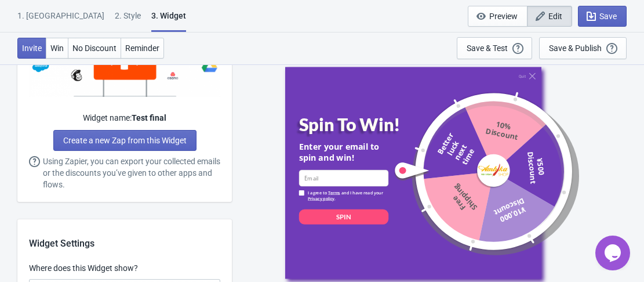
scroll to position [869, 0]
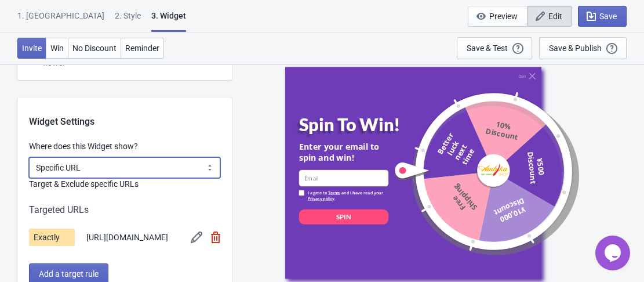
click at [156, 176] on select "All Pages All Product Pages All Blog Pages All Static Pages Specific Product(s)…" at bounding box center [124, 167] width 191 height 21
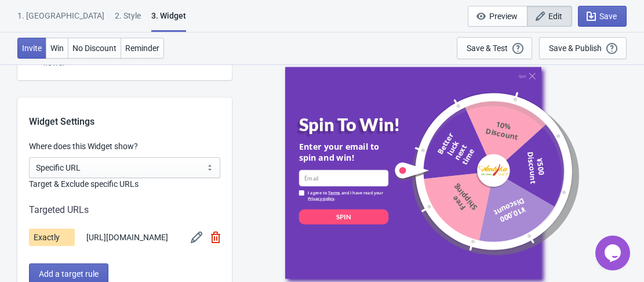
click at [249, 137] on div "Quit Spin To Win! Enter your email to spin and win! email-input I agree to Term…" at bounding box center [438, 172] width 400 height 217
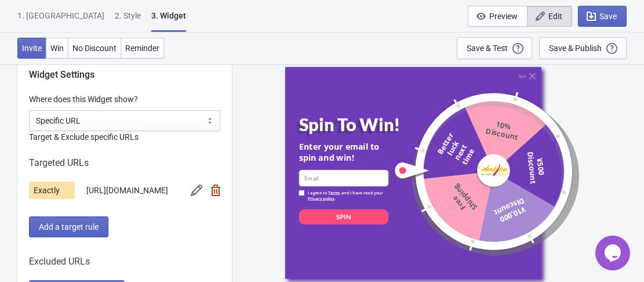
scroll to position [916, 0]
click at [192, 195] on img at bounding box center [197, 190] width 12 height 12
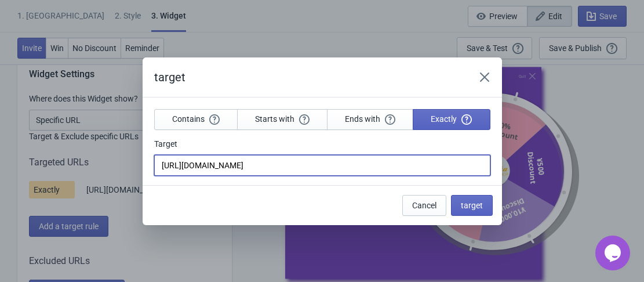
click at [350, 171] on input "https://shop.ambikajapan.com/pages/careers" at bounding box center [322, 165] width 336 height 21
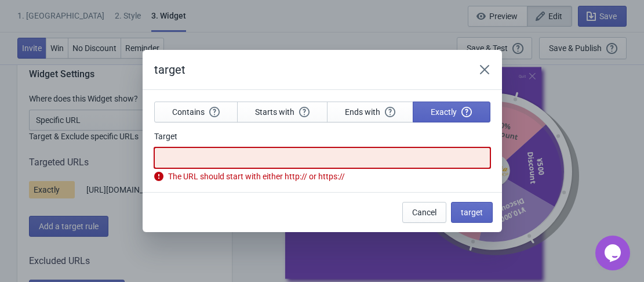
click at [221, 155] on input "Target" at bounding box center [322, 157] width 336 height 21
paste input "https://shop.ambikajapan.com/pages/howtoplaysw"
type input "https://shop.ambikajapan.com/pages/howtoplaysw"
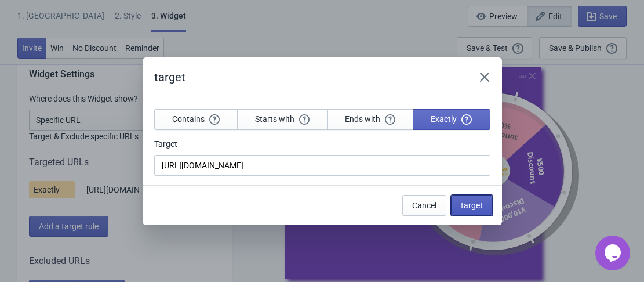
click at [469, 215] on button "target" at bounding box center [472, 205] width 42 height 21
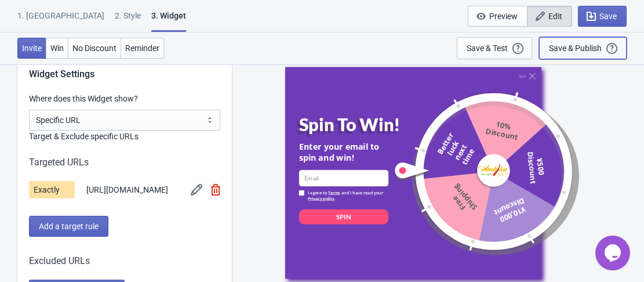
click at [586, 47] on div "Save & Publish" at bounding box center [575, 47] width 53 height 9
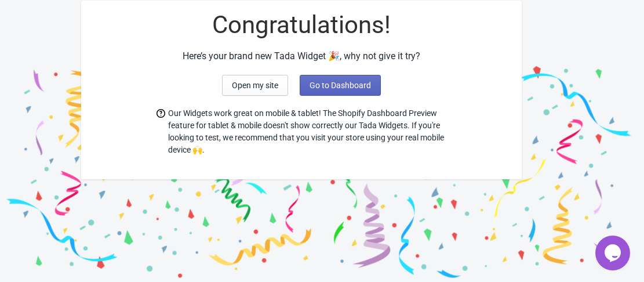
scroll to position [56, 0]
click at [254, 91] on button "Open my site" at bounding box center [255, 85] width 66 height 21
click at [352, 87] on span "Go to Dashboard" at bounding box center [339, 85] width 61 height 9
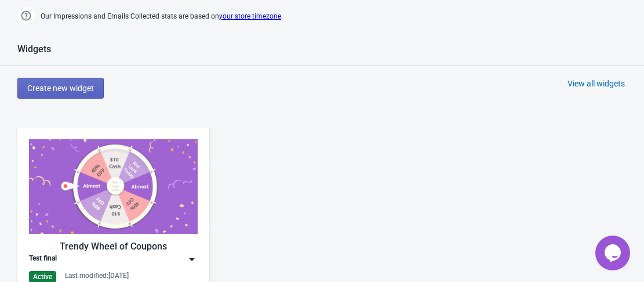
scroll to position [519, 0]
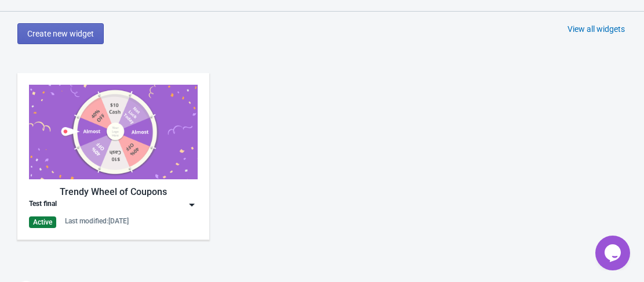
click at [108, 136] on img at bounding box center [113, 132] width 169 height 94
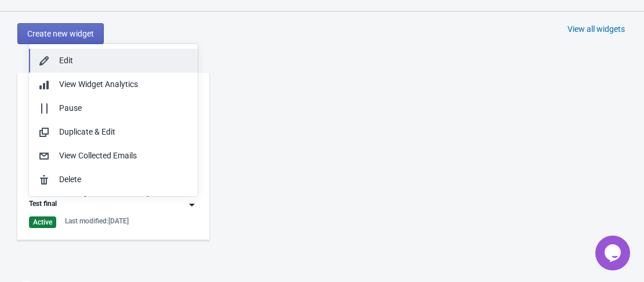
click at [110, 67] on button "Edit" at bounding box center [113, 61] width 169 height 24
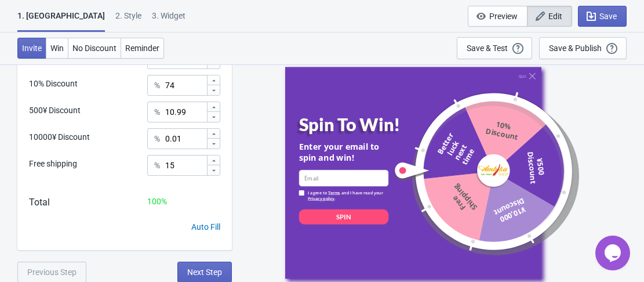
scroll to position [410, 0]
click at [200, 275] on span "Next Step" at bounding box center [204, 270] width 35 height 9
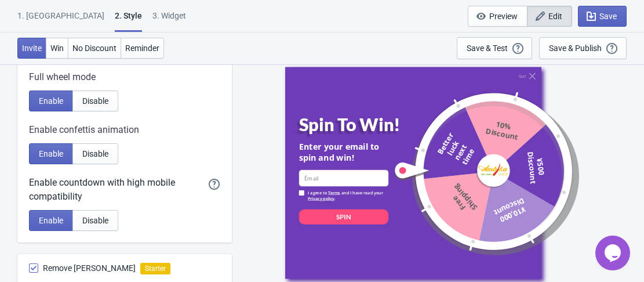
scroll to position [466, 0]
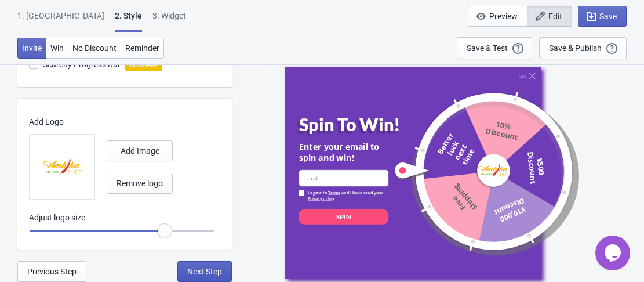
click at [222, 268] on button "Next Step" at bounding box center [204, 271] width 54 height 21
select select "specificURL"
select select "period"
select select "circle"
select select "middle_left"
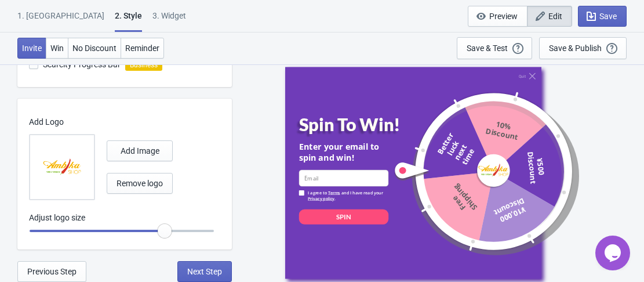
select select "1"
select select "left"
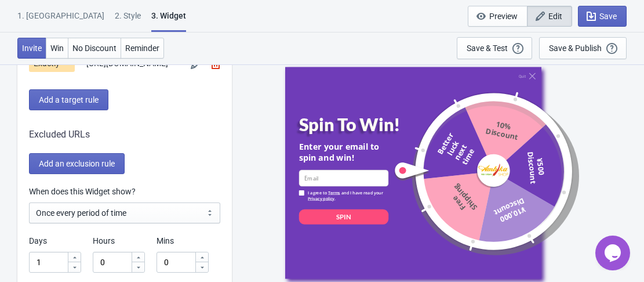
scroll to position [1101, 0]
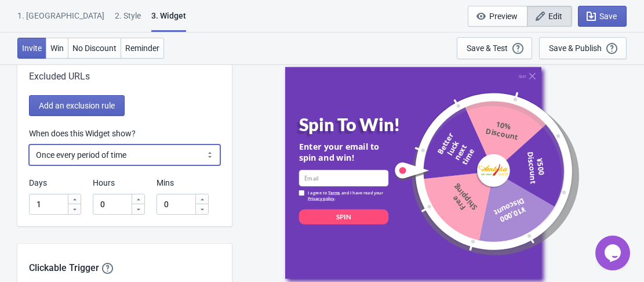
click at [133, 162] on select "Every new visit of page Once every period of time Once per visitor session (Rec…" at bounding box center [124, 154] width 191 height 21
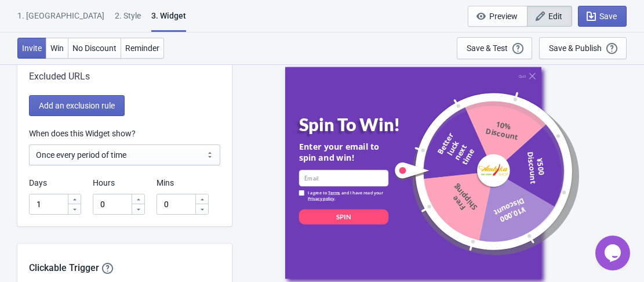
click at [195, 116] on div "Add an exclusion rule" at bounding box center [124, 105] width 191 height 21
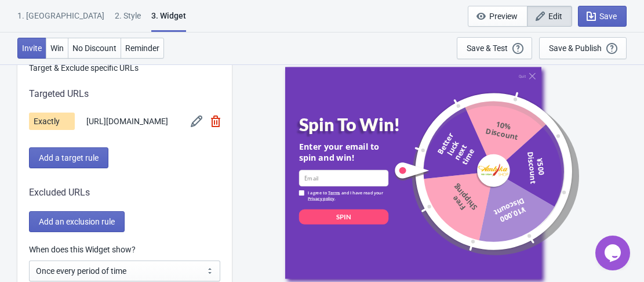
scroll to position [927, 0]
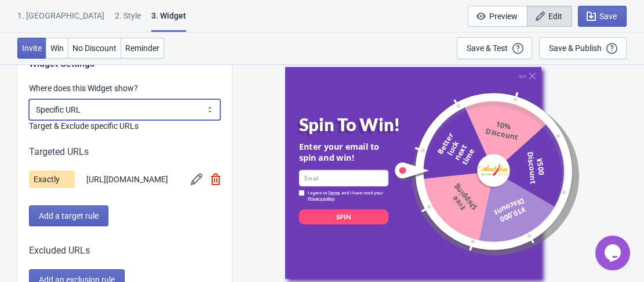
click at [114, 108] on select "All Pages All Product Pages All Blog Pages All Static Pages Specific Product(s)…" at bounding box center [124, 109] width 191 height 21
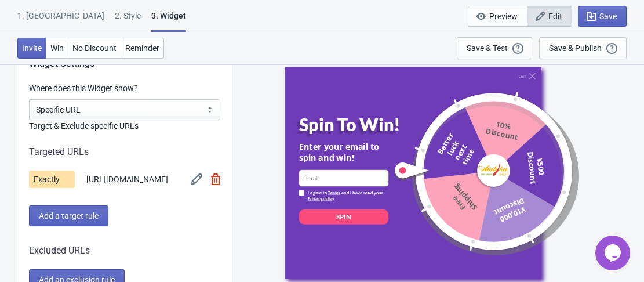
click at [258, 144] on div "Quit Spin To Win! Enter your email to spin and win! email-input I agree to Term…" at bounding box center [438, 172] width 400 height 217
click at [334, 7] on div "1. Coupon 2 . Style 3. Widget 1. Coupon 2 . Style 3. Widget Save and Exit Previ…" at bounding box center [322, 16] width 644 height 32
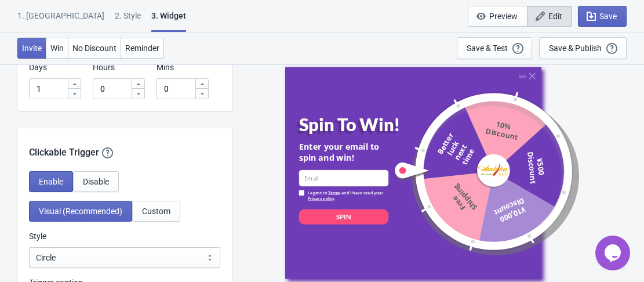
scroll to position [1217, 0]
